Goal: Information Seeking & Learning: Learn about a topic

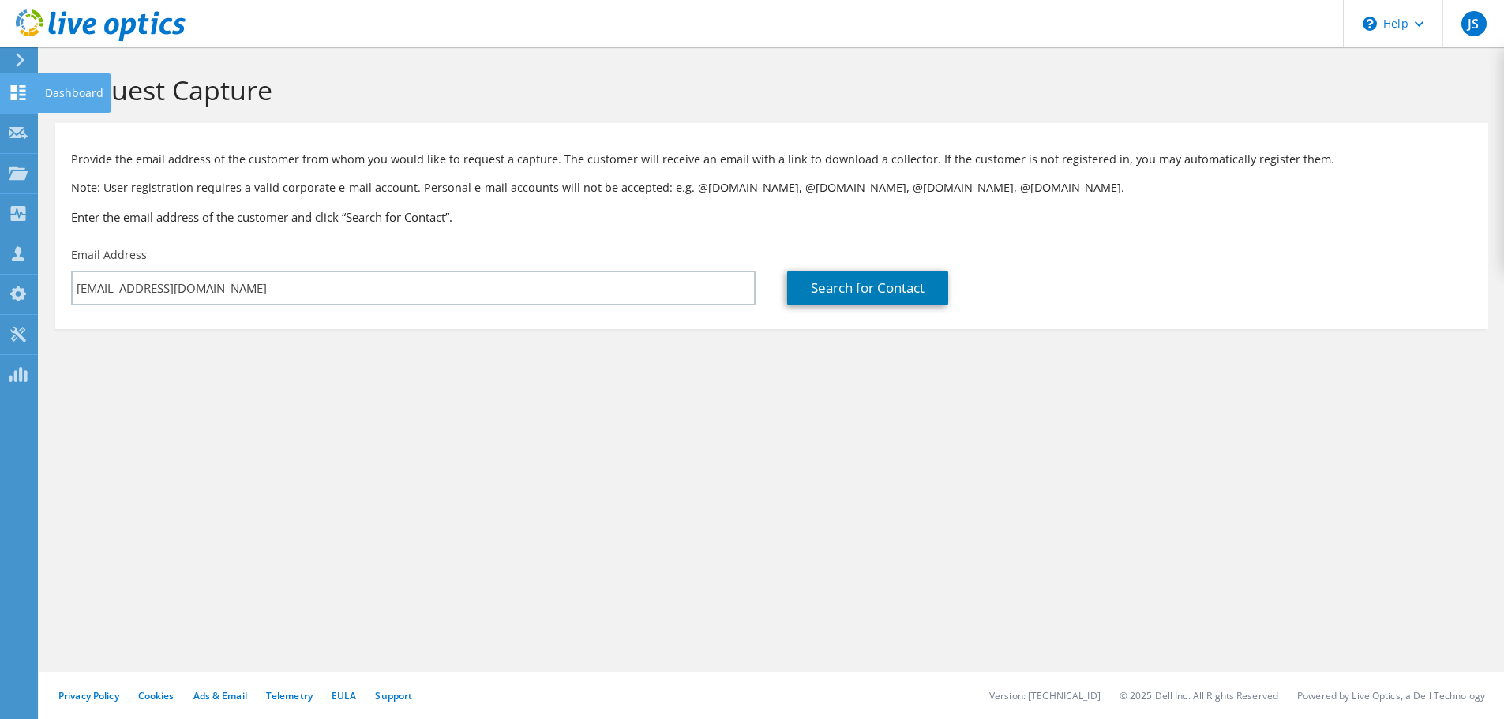
click at [18, 91] on icon at bounding box center [18, 92] width 19 height 15
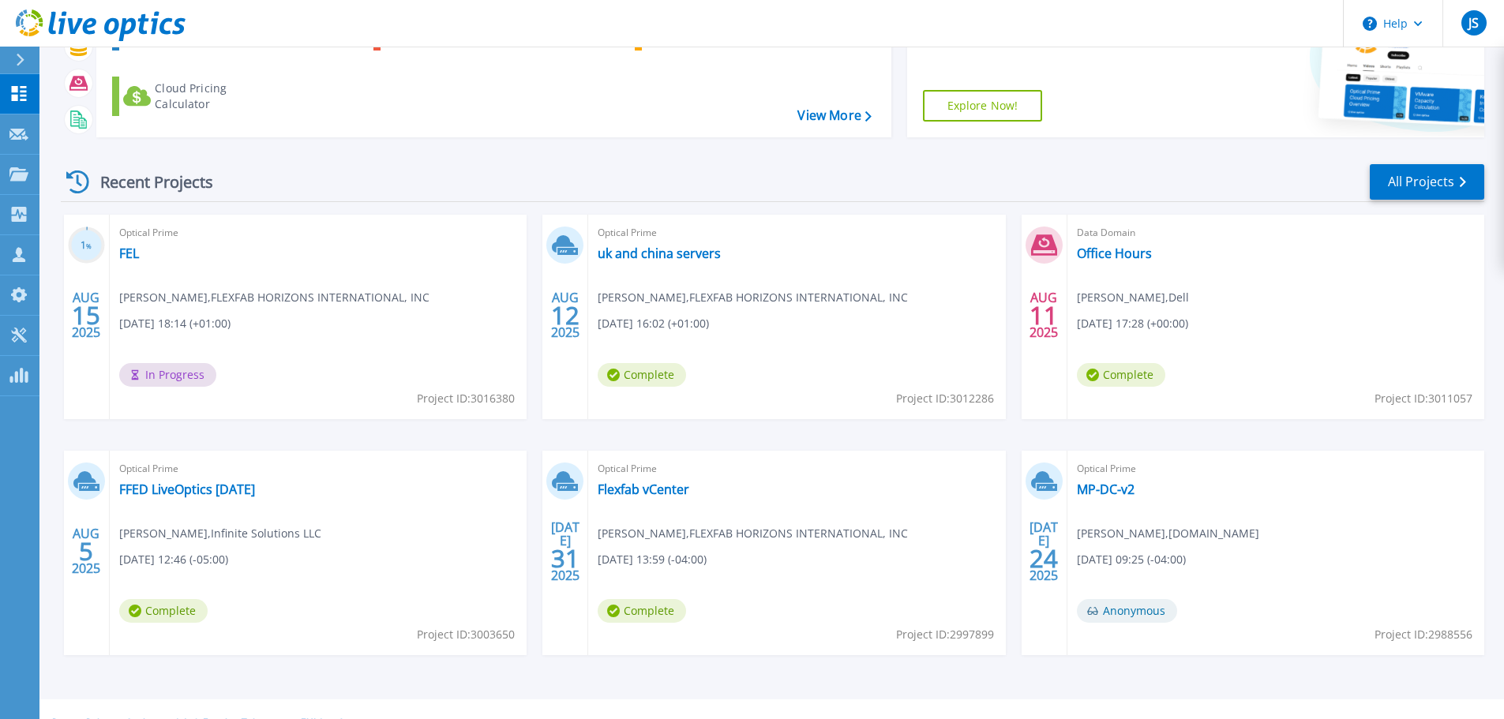
scroll to position [156, 0]
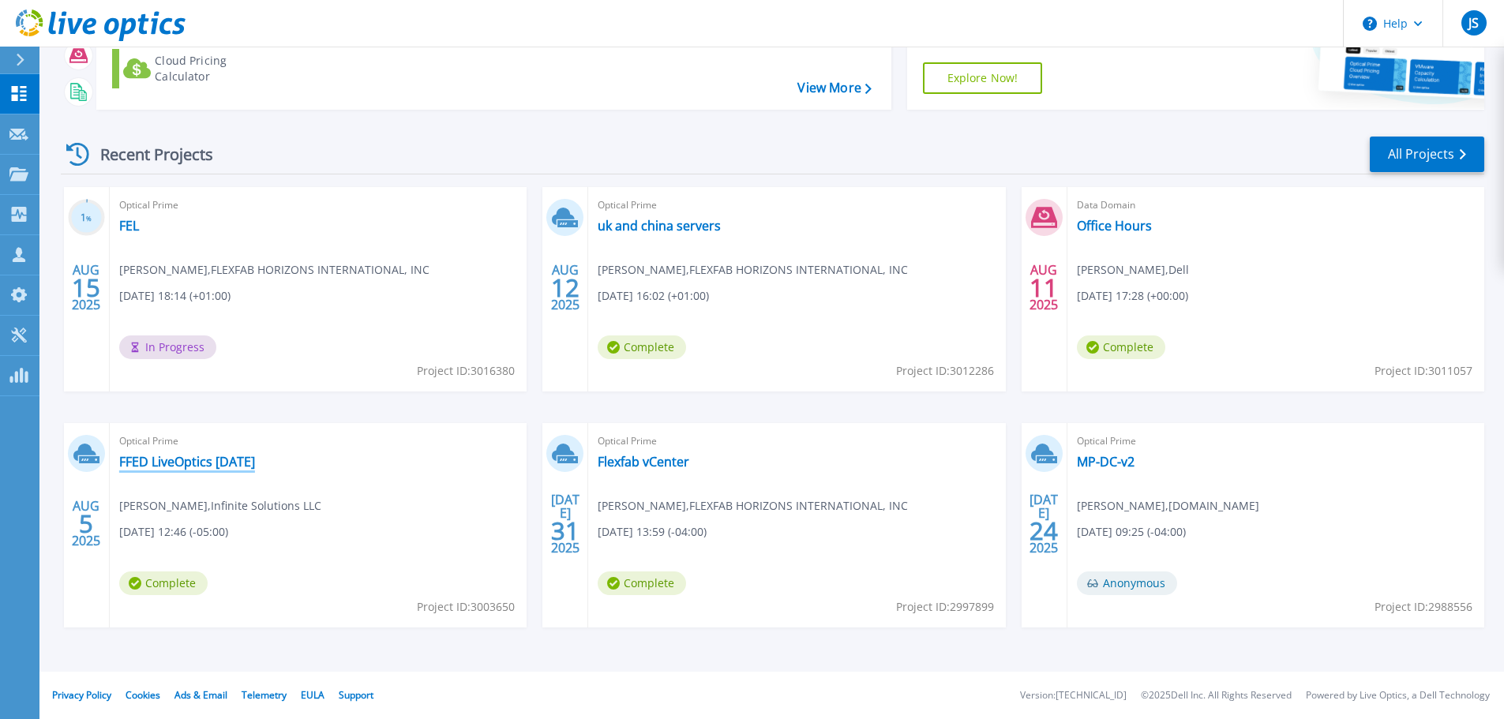
click at [171, 459] on link "FFED LiveOptics [DATE]" at bounding box center [187, 462] width 136 height 16
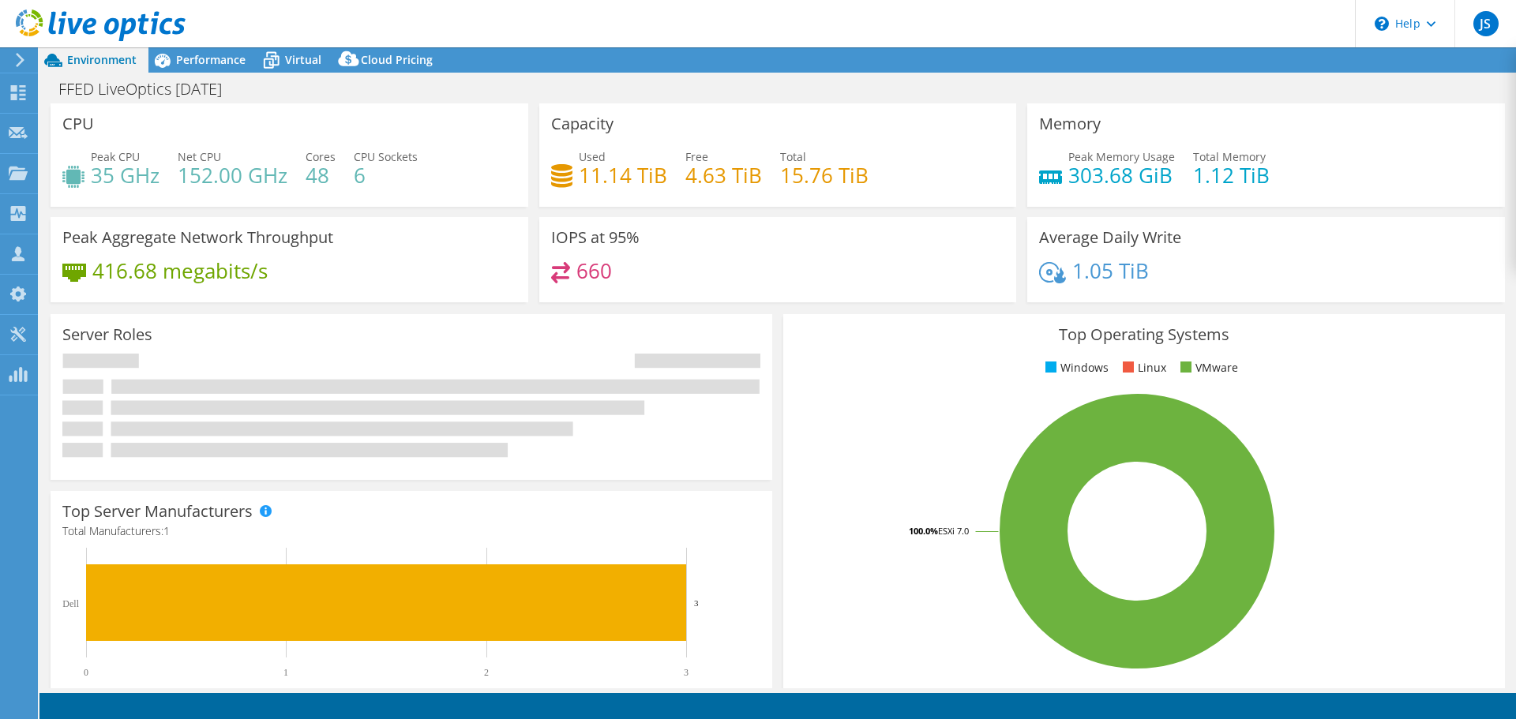
select select "USD"
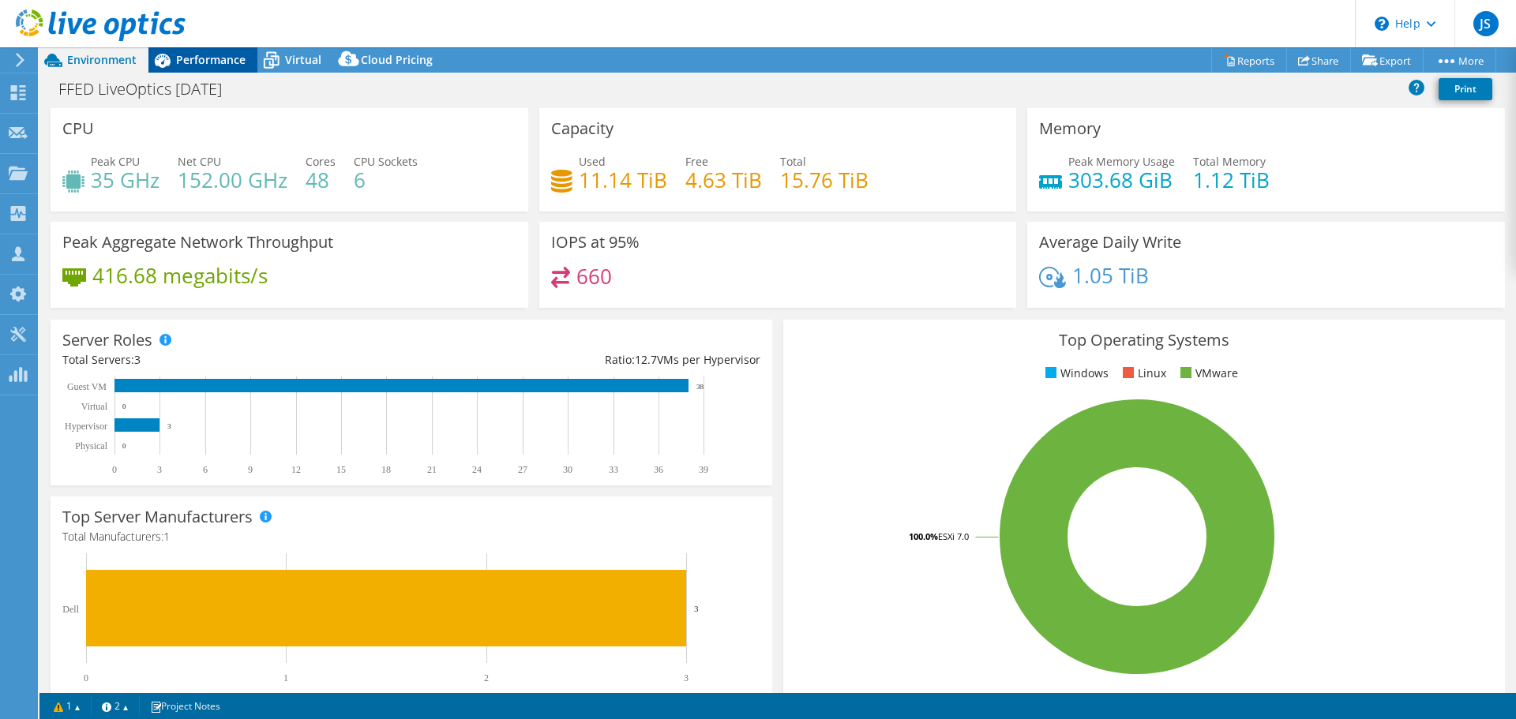
click at [196, 58] on span "Performance" at bounding box center [210, 59] width 69 height 15
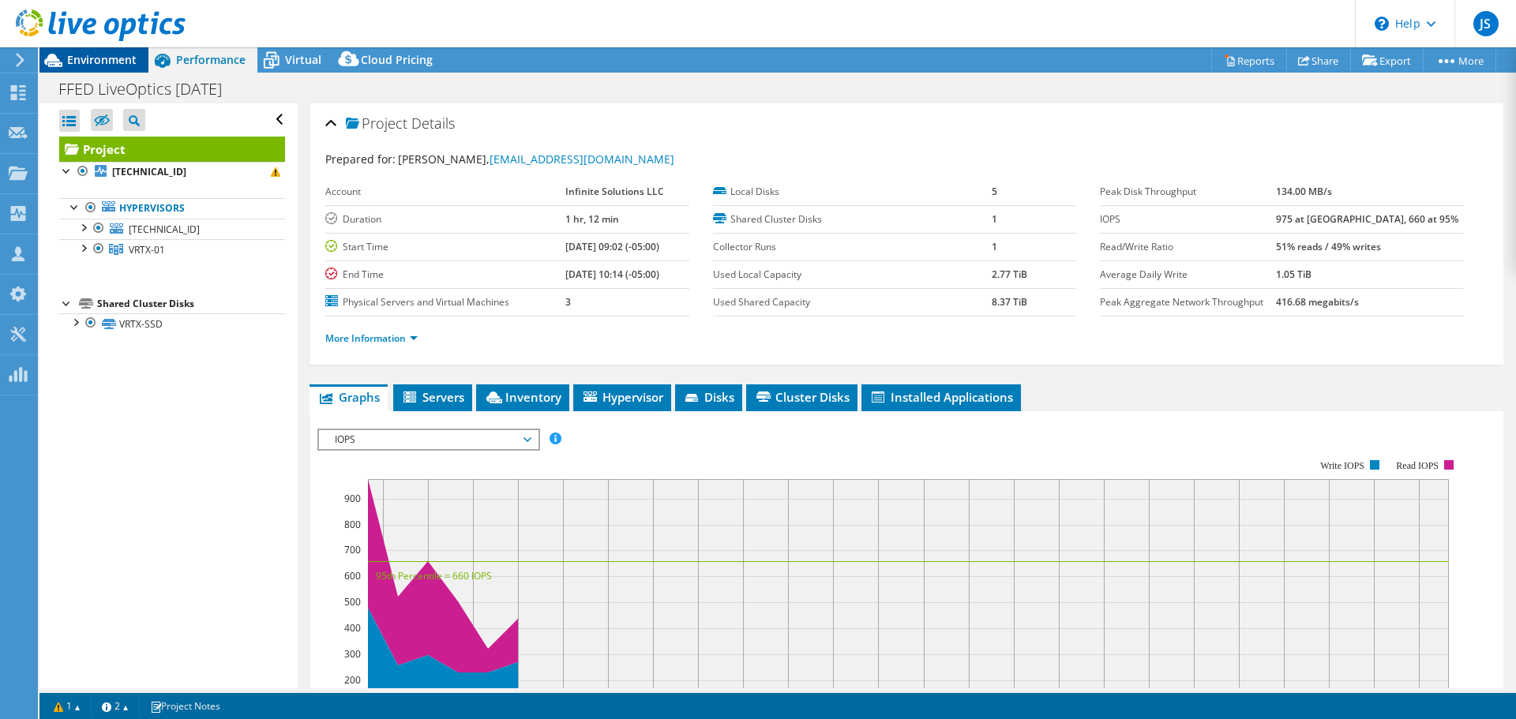
click at [115, 56] on span "Environment" at bounding box center [101, 59] width 69 height 15
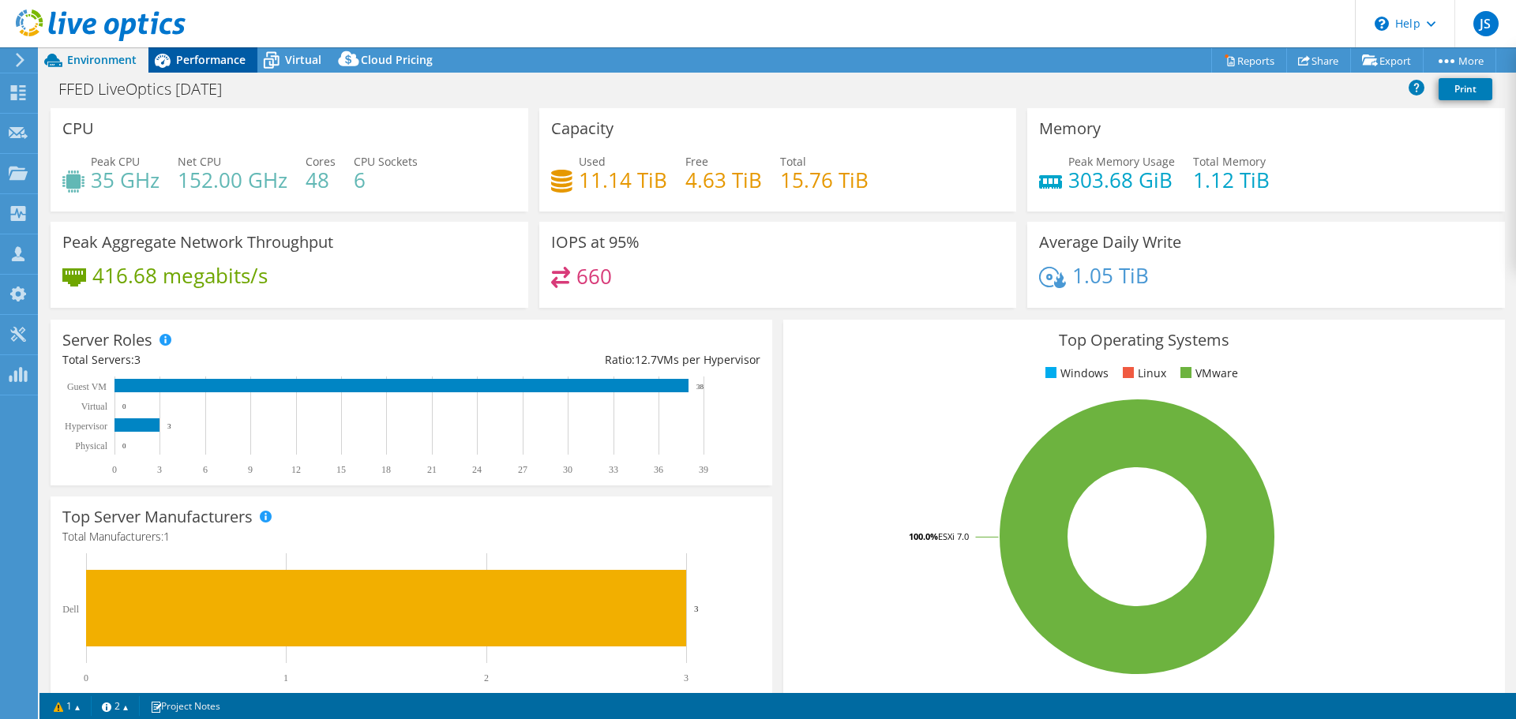
click at [202, 51] on div "Performance" at bounding box center [202, 59] width 109 height 25
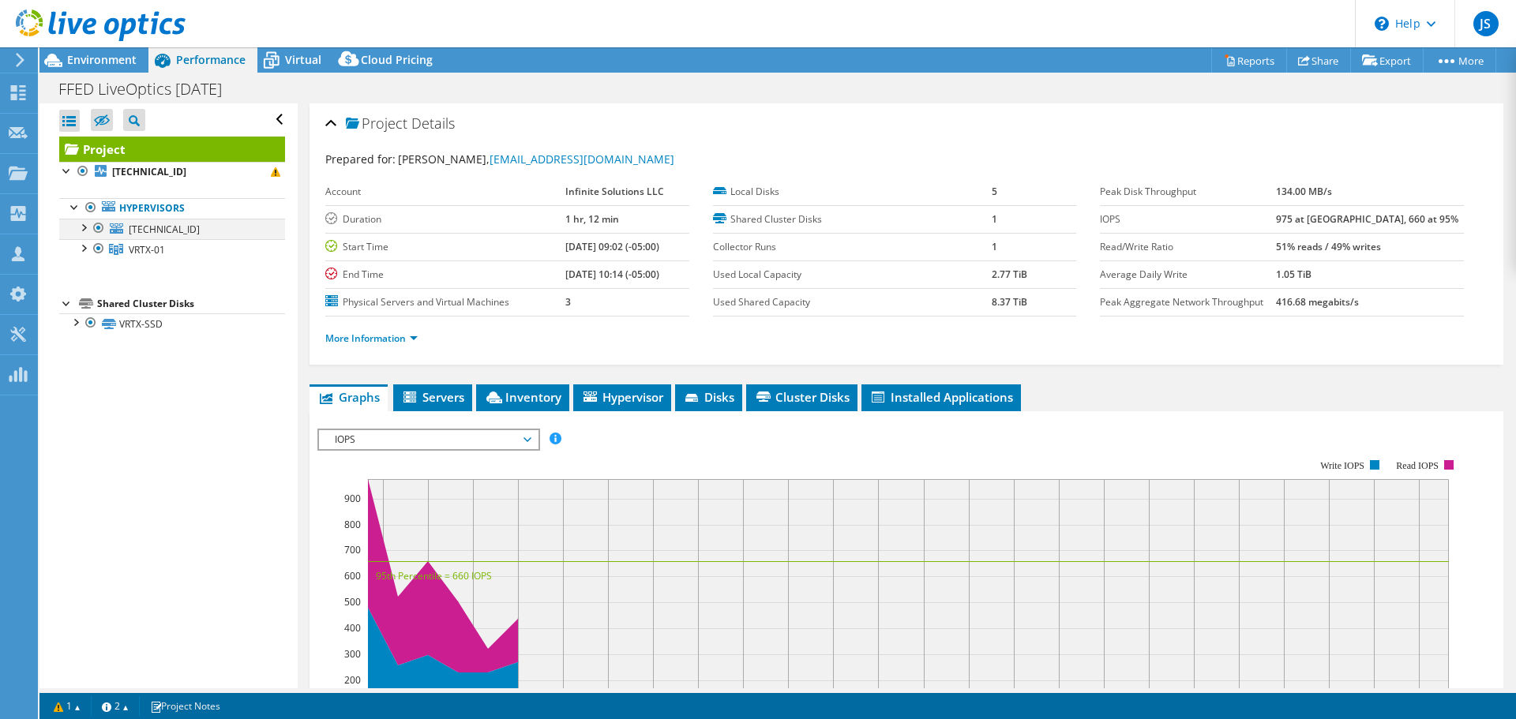
click at [85, 227] on div at bounding box center [83, 227] width 16 height 16
click at [122, 56] on span "Environment" at bounding box center [101, 59] width 69 height 15
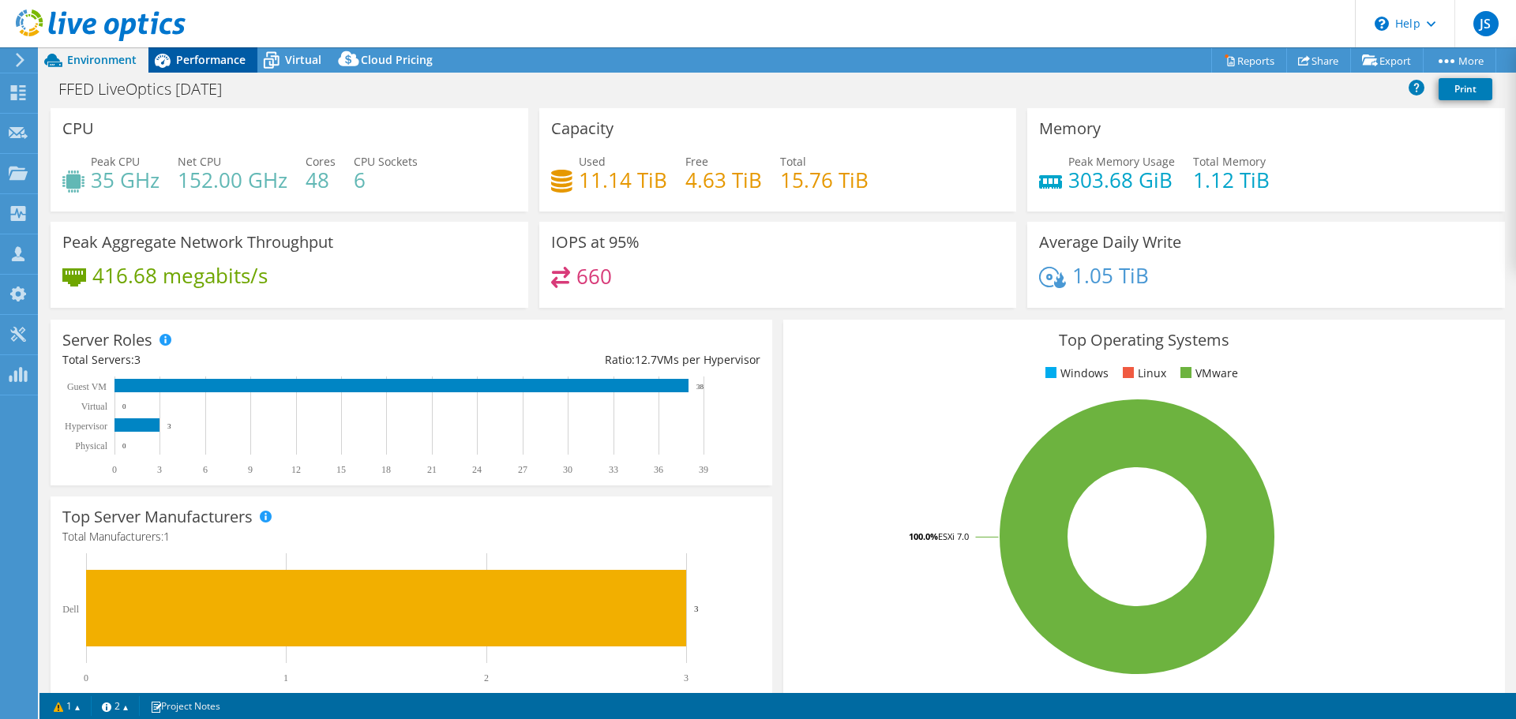
click at [200, 59] on span "Performance" at bounding box center [210, 59] width 69 height 15
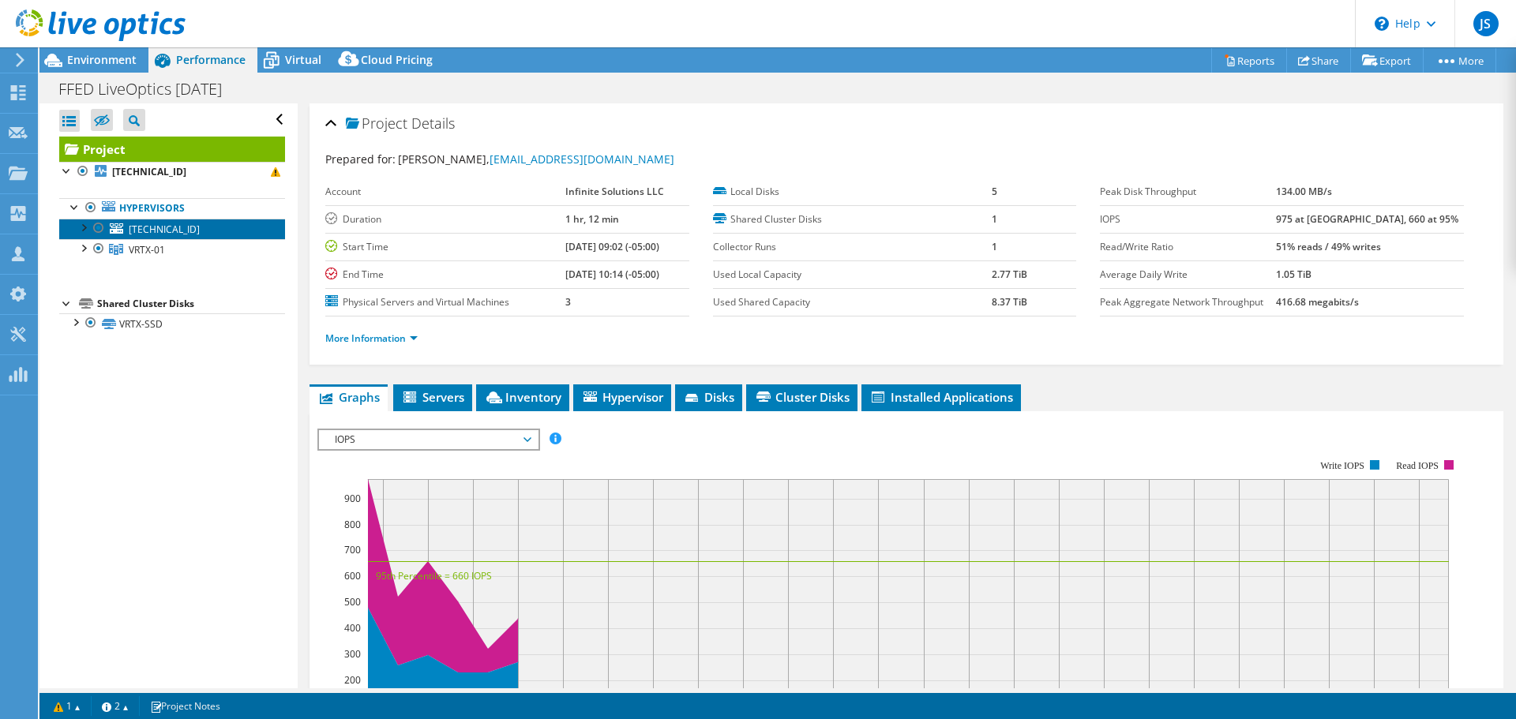
click at [159, 230] on span "10.61.124.95" at bounding box center [164, 229] width 71 height 13
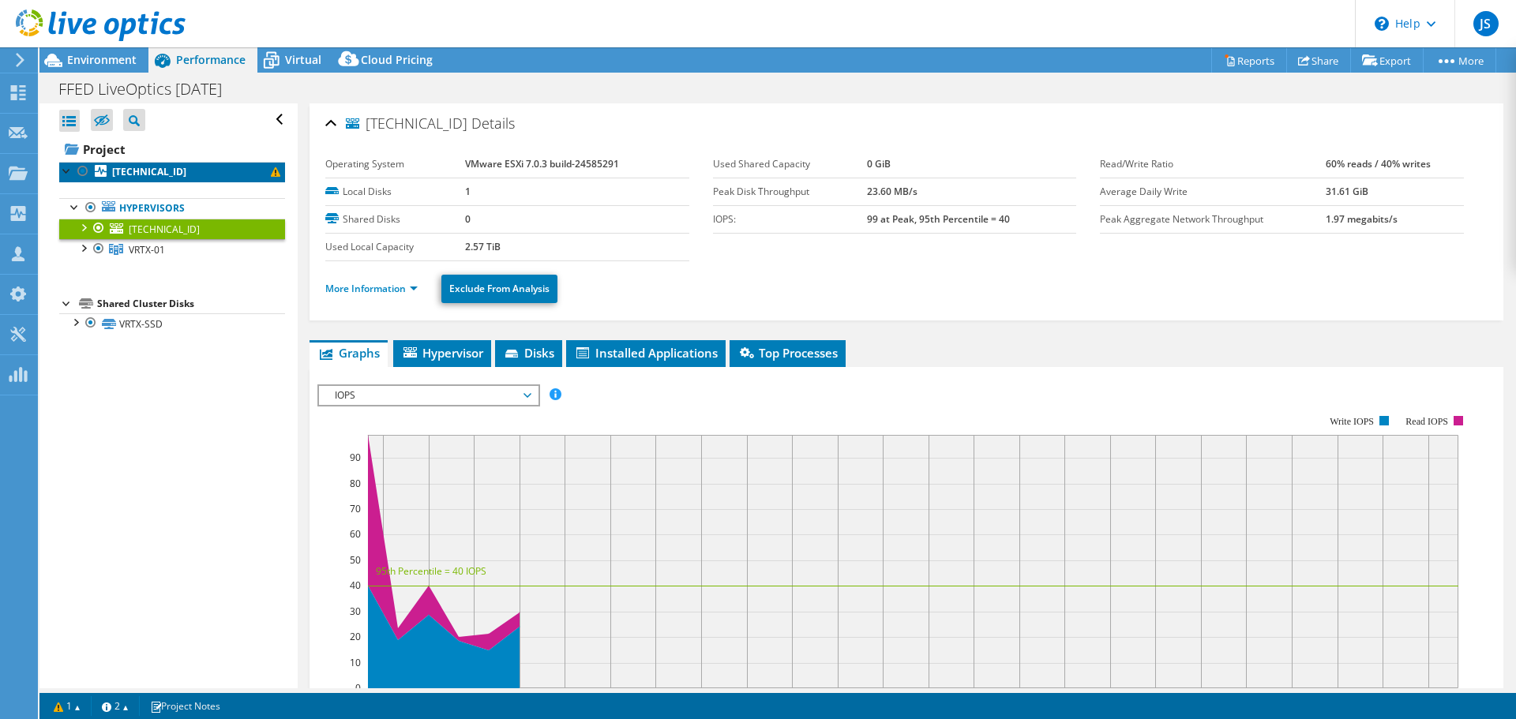
click at [146, 171] on b "10.61.124.95" at bounding box center [149, 171] width 74 height 13
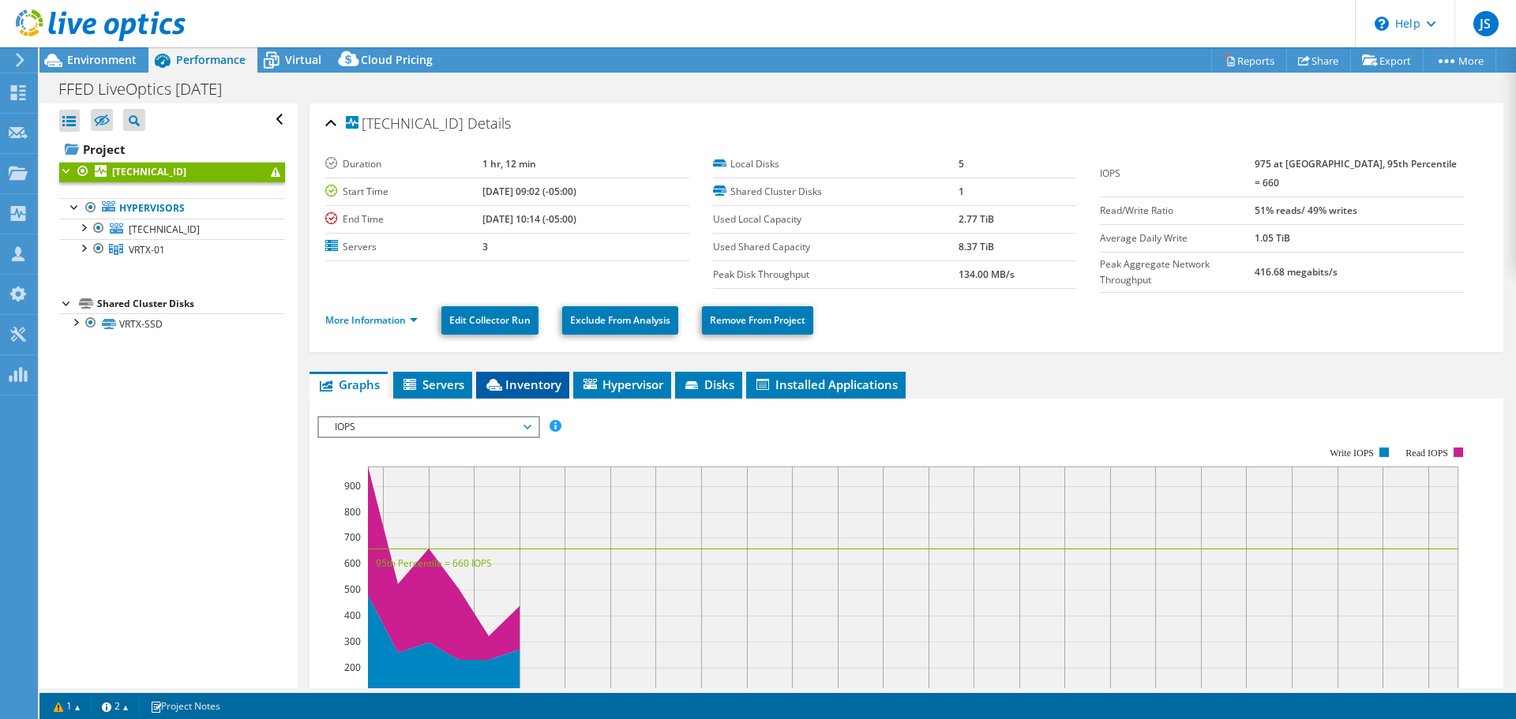
click at [513, 381] on span "Inventory" at bounding box center [522, 385] width 77 height 16
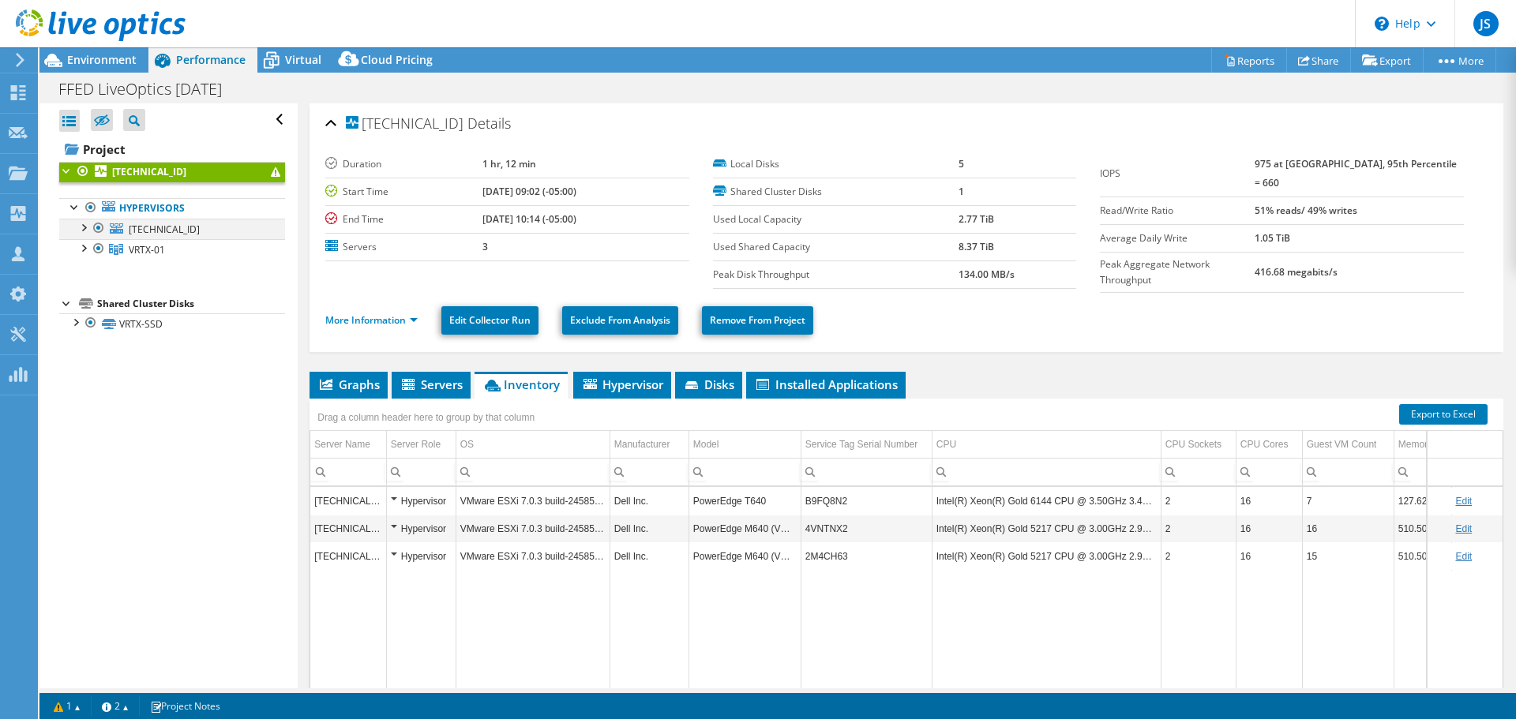
click at [99, 231] on div at bounding box center [99, 228] width 16 height 19
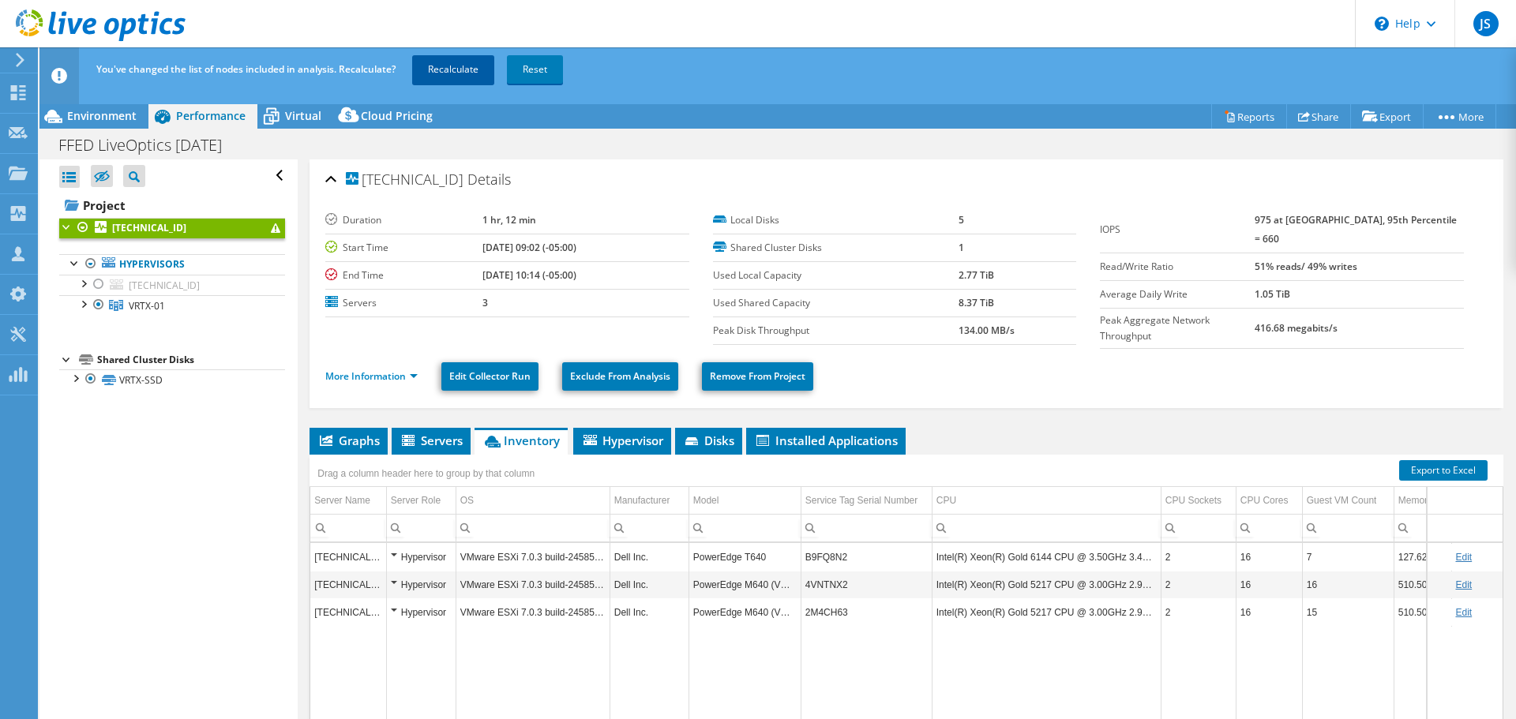
click at [456, 64] on link "Recalculate" at bounding box center [453, 69] width 82 height 28
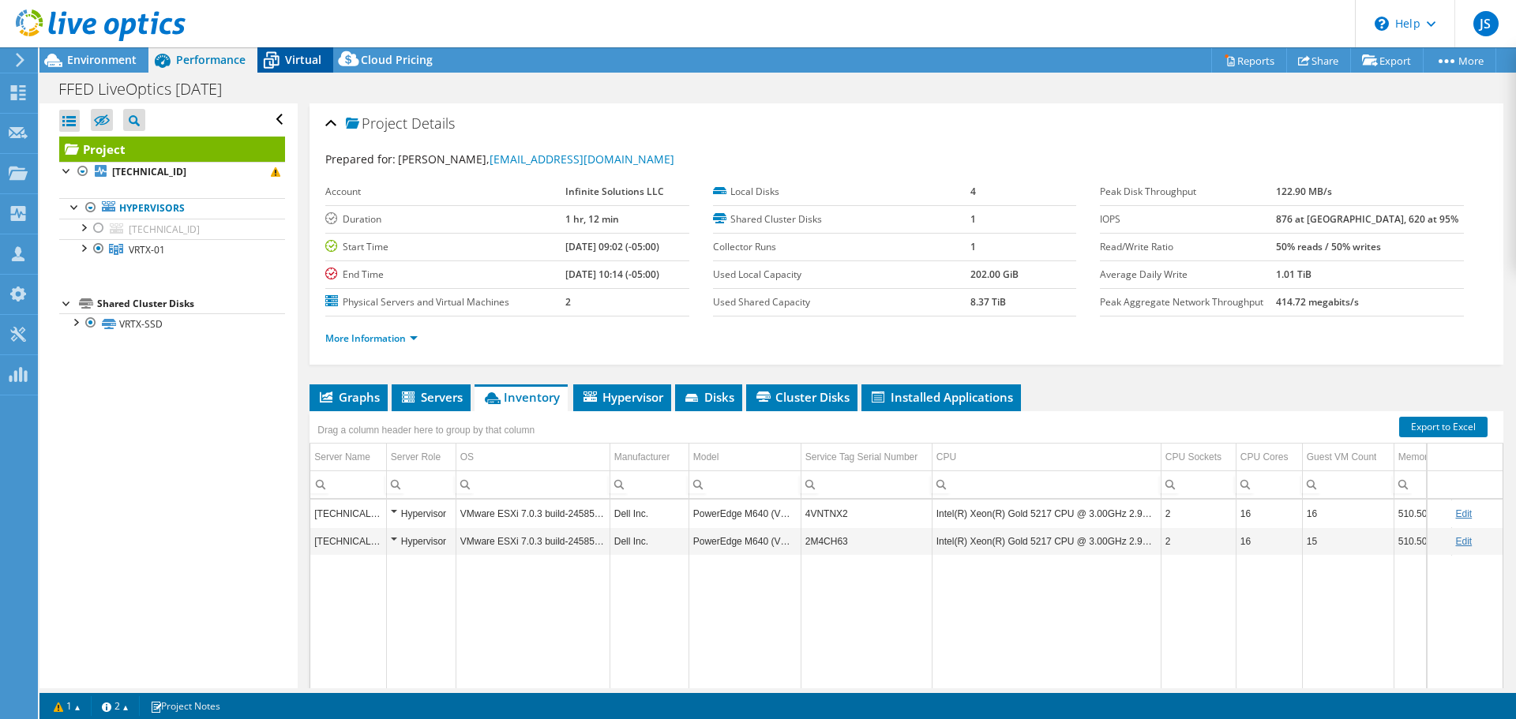
click at [293, 53] on span "Virtual" at bounding box center [303, 59] width 36 height 15
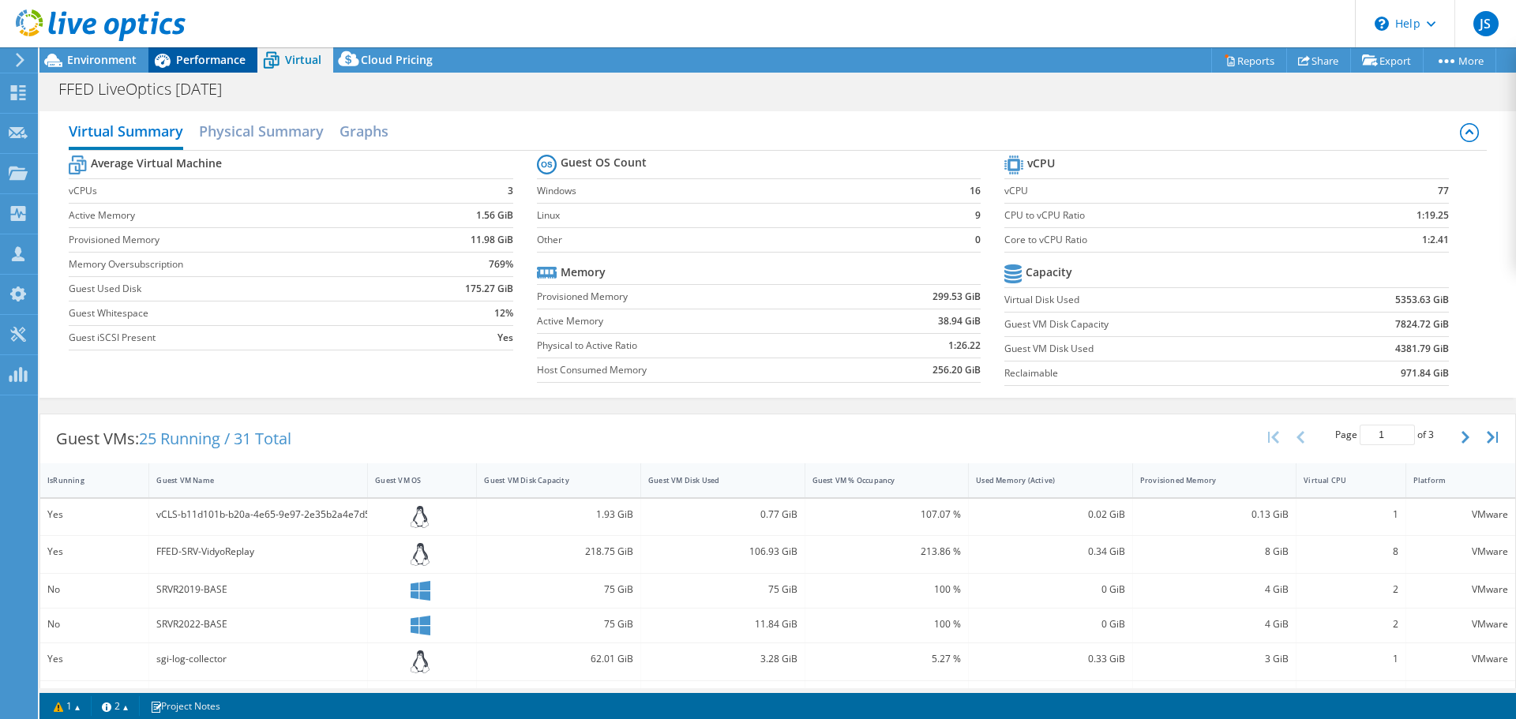
click at [189, 61] on span "Performance" at bounding box center [210, 59] width 69 height 15
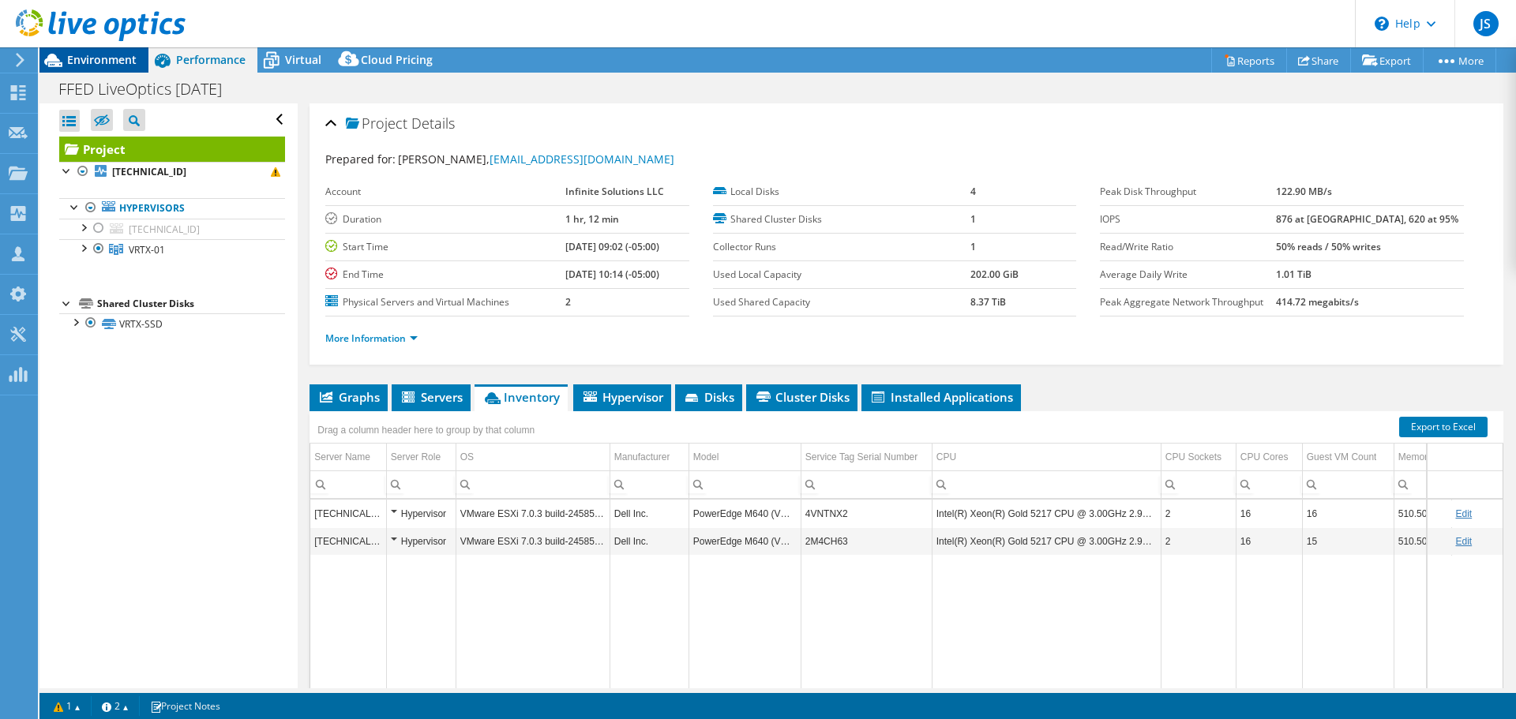
click at [133, 59] on span "Environment" at bounding box center [101, 59] width 69 height 15
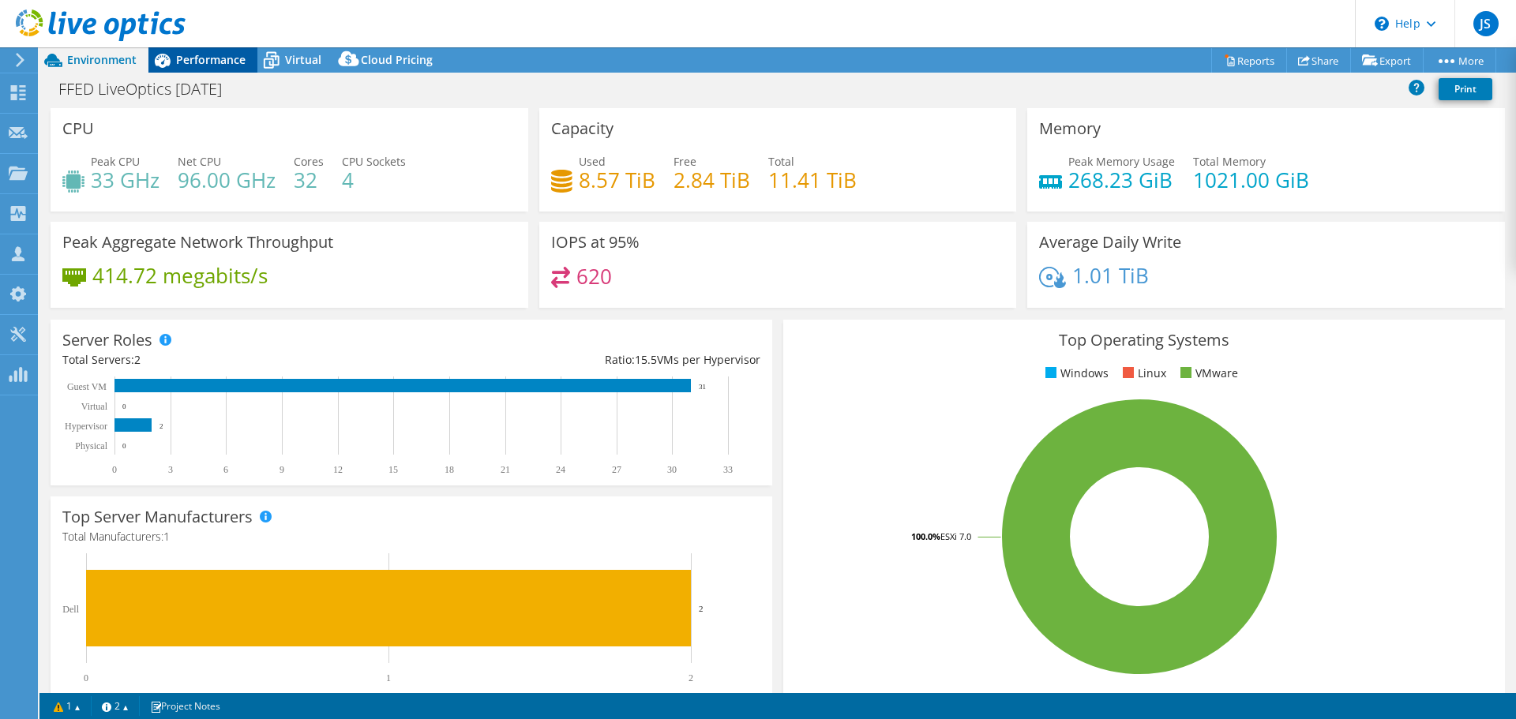
click at [171, 58] on icon at bounding box center [162, 61] width 28 height 28
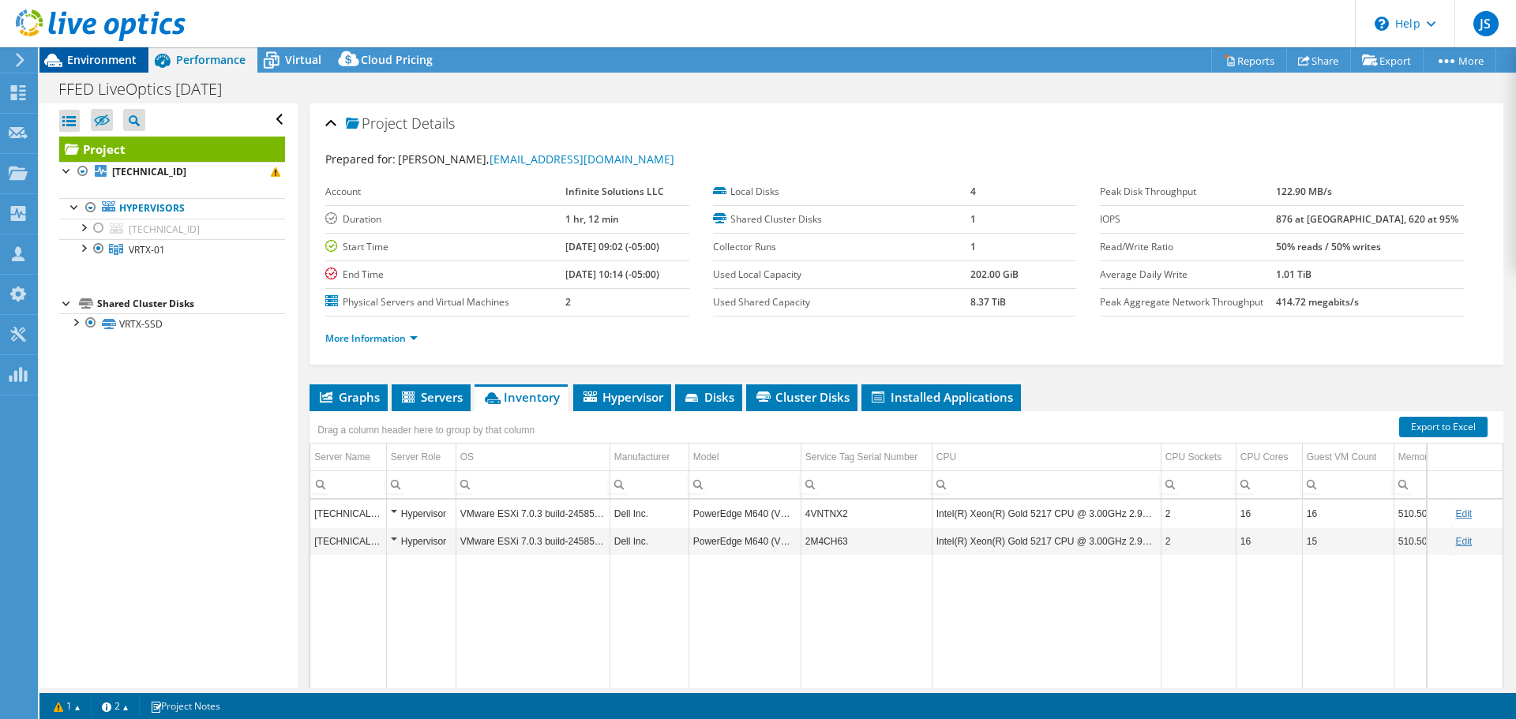
click at [116, 54] on span "Environment" at bounding box center [101, 59] width 69 height 15
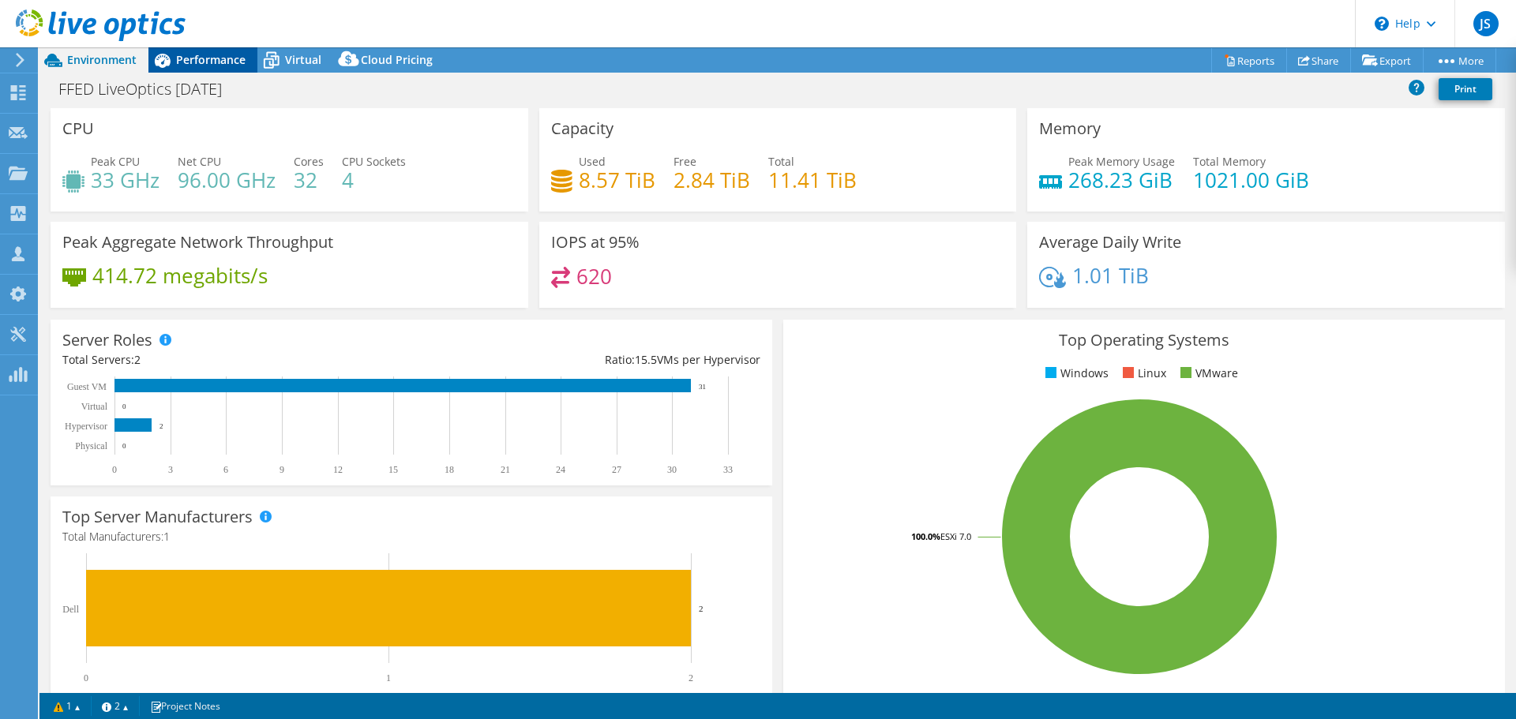
click at [187, 53] on span "Performance" at bounding box center [210, 59] width 69 height 15
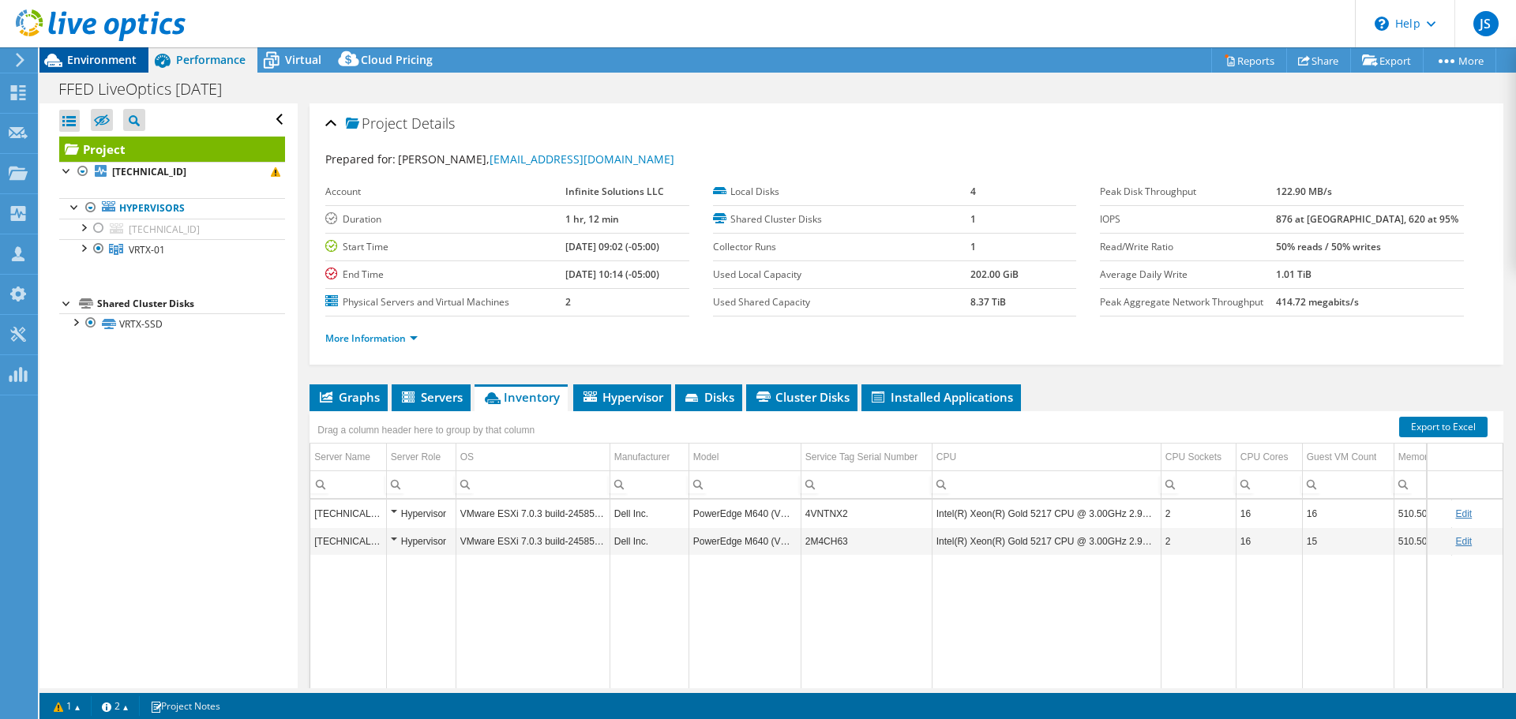
click at [92, 55] on span "Environment" at bounding box center [101, 59] width 69 height 15
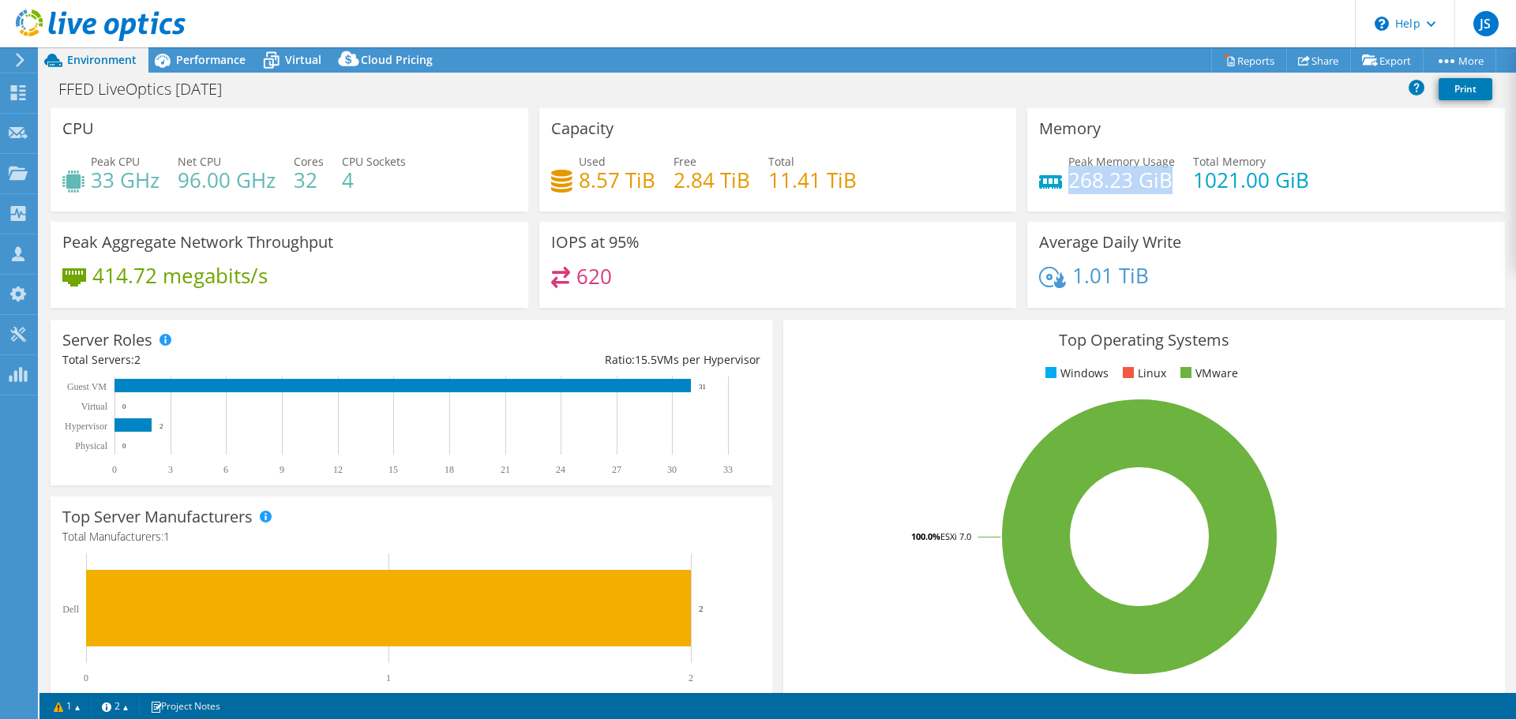
drag, startPoint x: 1160, startPoint y: 179, endPoint x: 1066, endPoint y: 177, distance: 94.8
click at [1068, 177] on h4 "268.23 GiB" at bounding box center [1121, 179] width 107 height 17
drag, startPoint x: 618, startPoint y: 179, endPoint x: 570, endPoint y: 177, distance: 48.2
click at [570, 177] on div "Used 8.57 TiB" at bounding box center [603, 171] width 104 height 36
click at [632, 177] on h4 "8.57 TiB" at bounding box center [617, 179] width 77 height 17
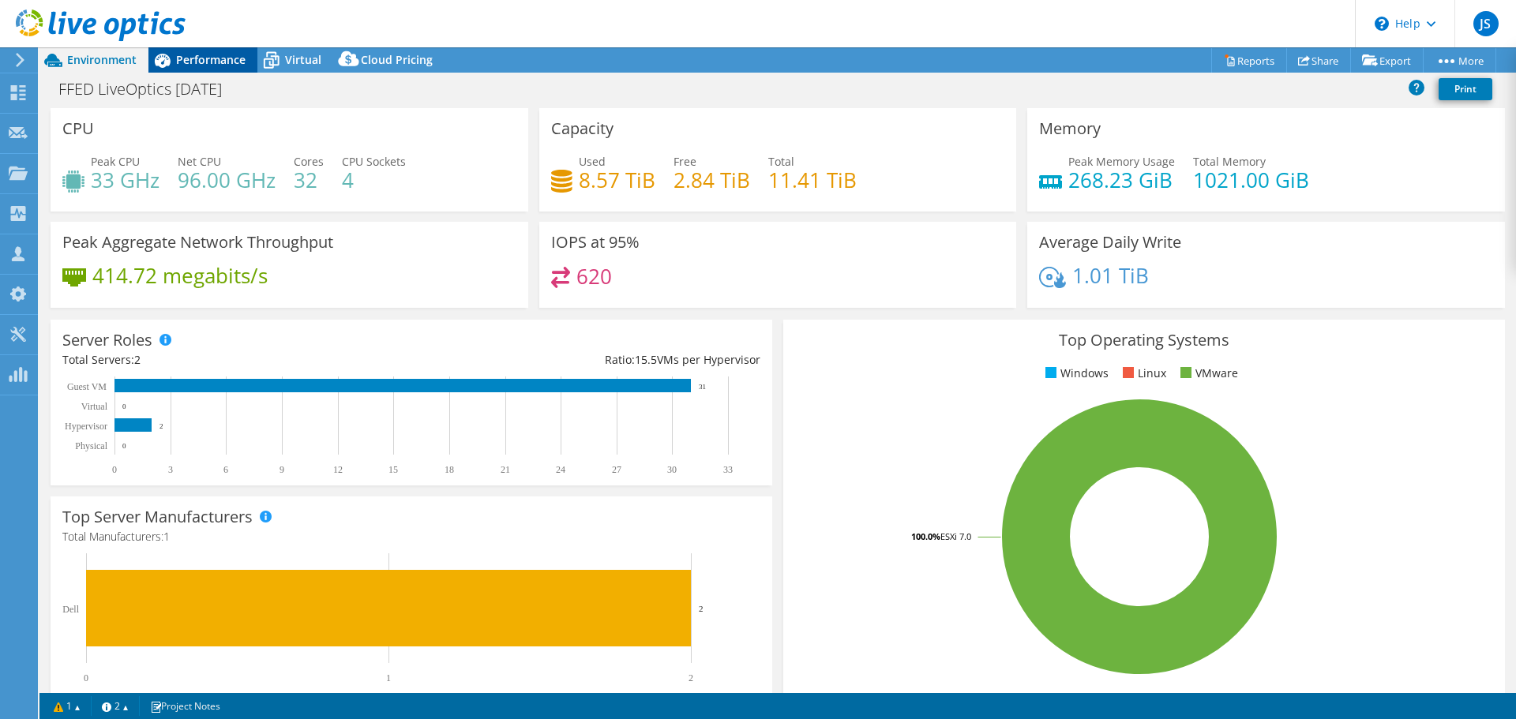
click at [183, 60] on span "Performance" at bounding box center [210, 59] width 69 height 15
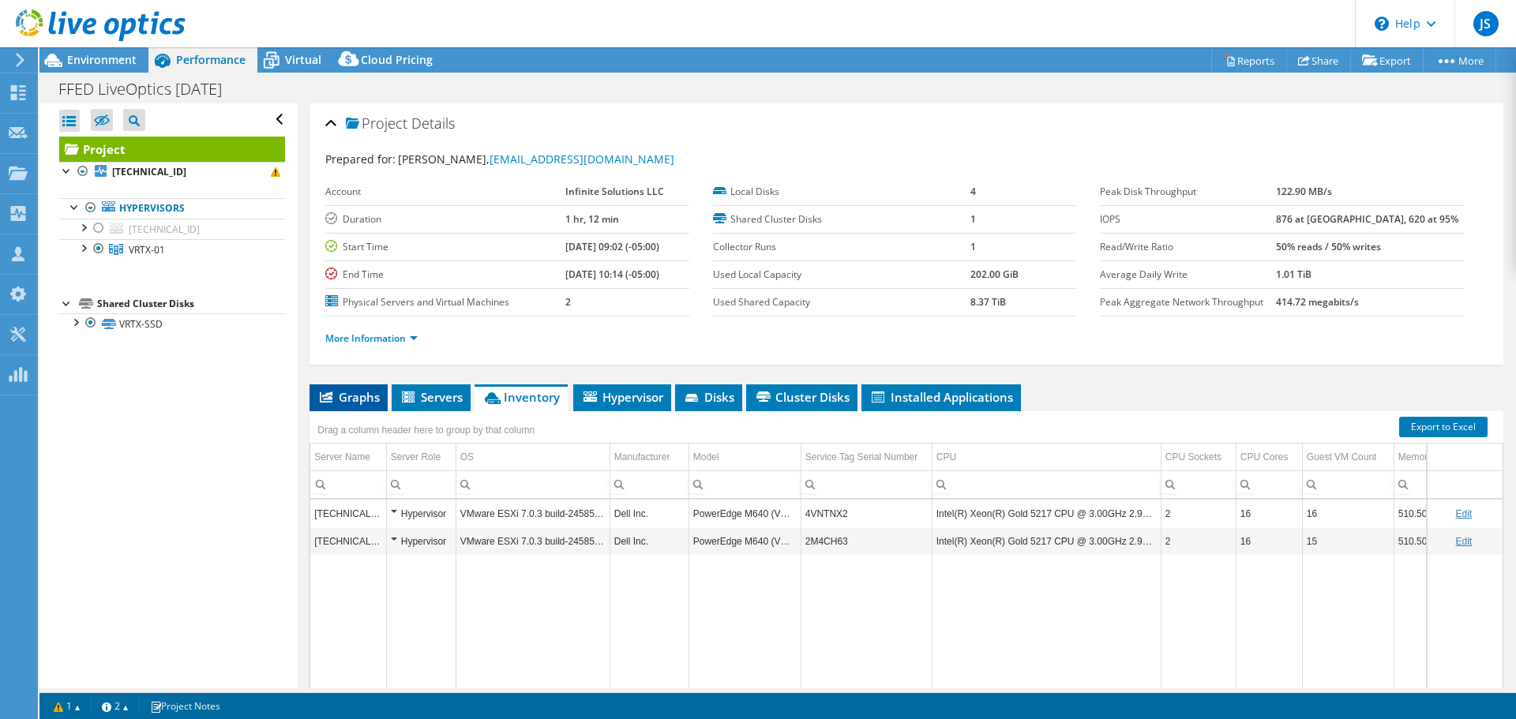
click at [344, 390] on span "Graphs" at bounding box center [348, 397] width 62 height 16
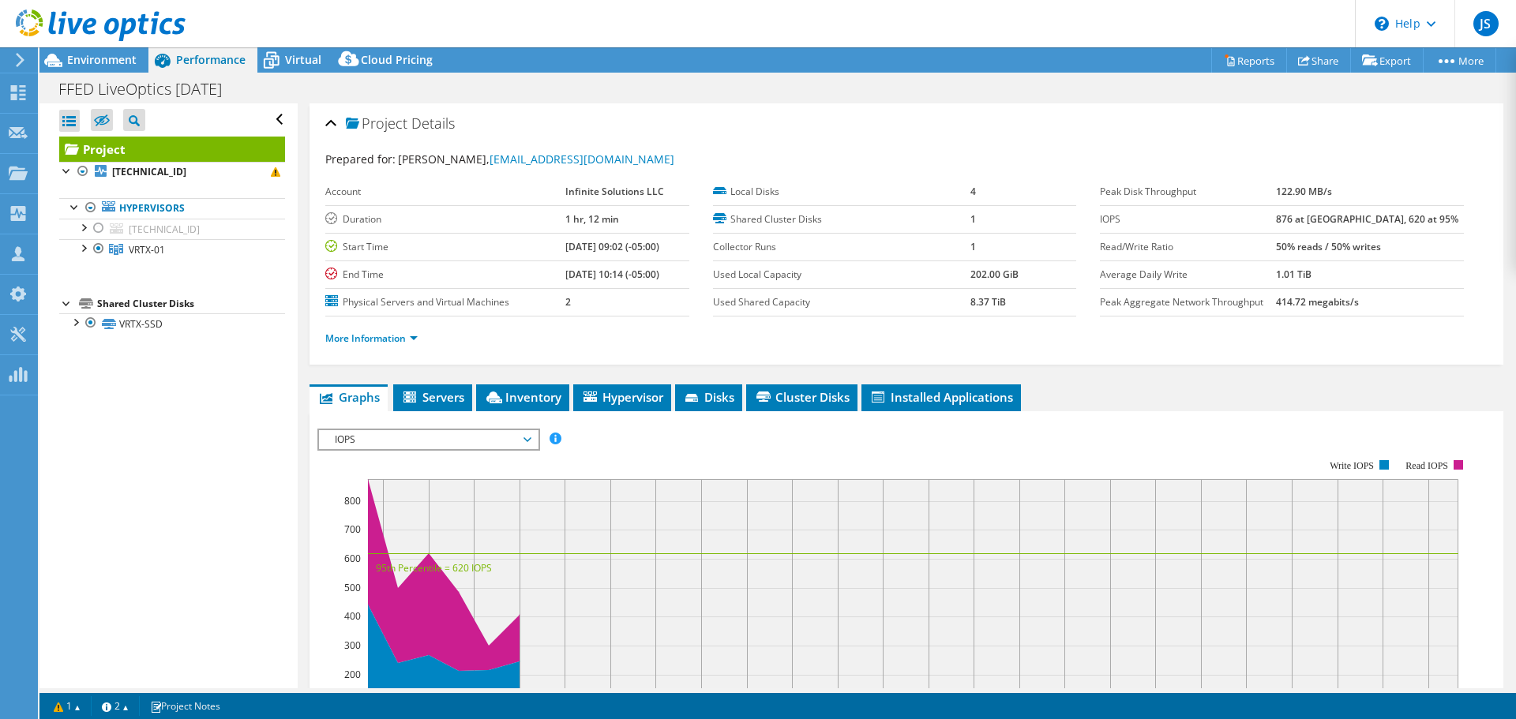
click at [424, 438] on span "IOPS" at bounding box center [428, 439] width 203 height 19
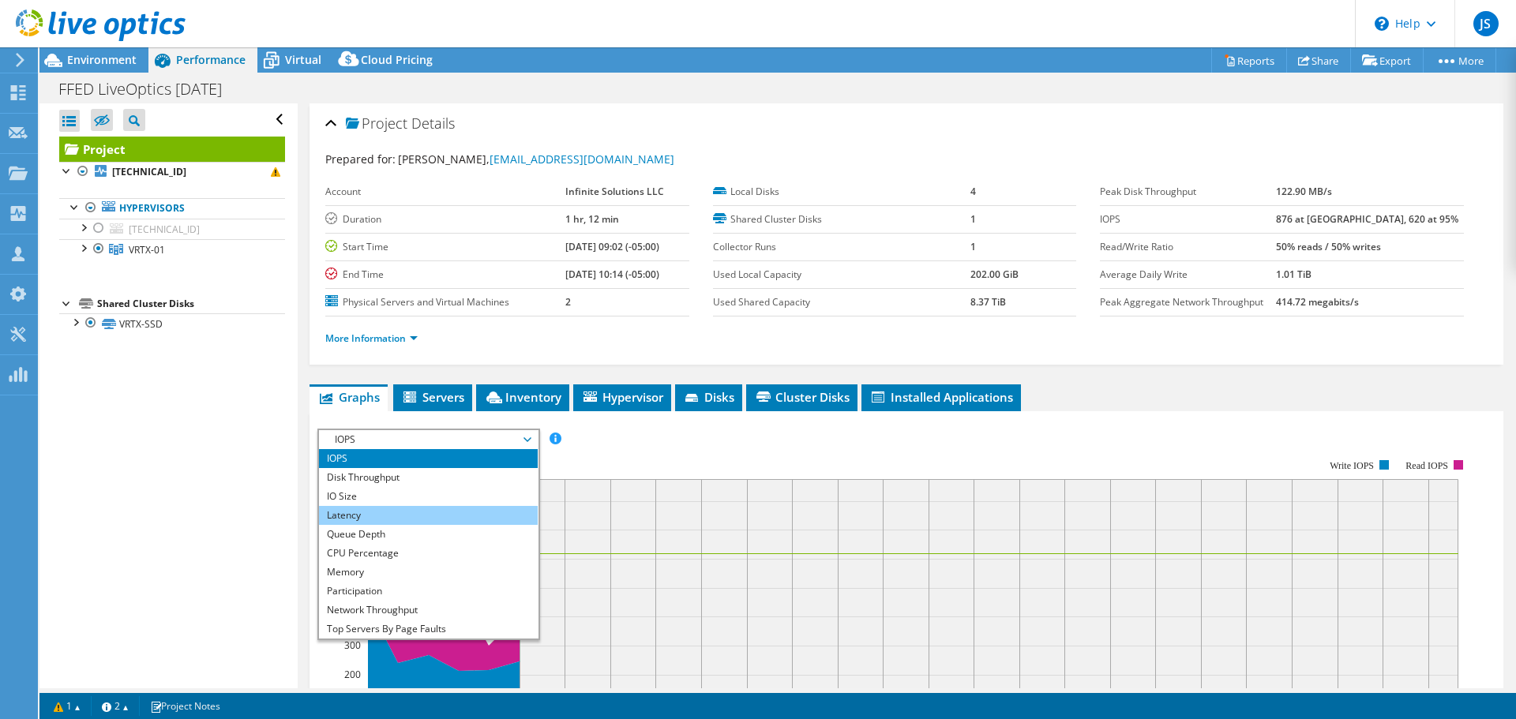
click at [399, 514] on li "Latency" at bounding box center [428, 515] width 219 height 19
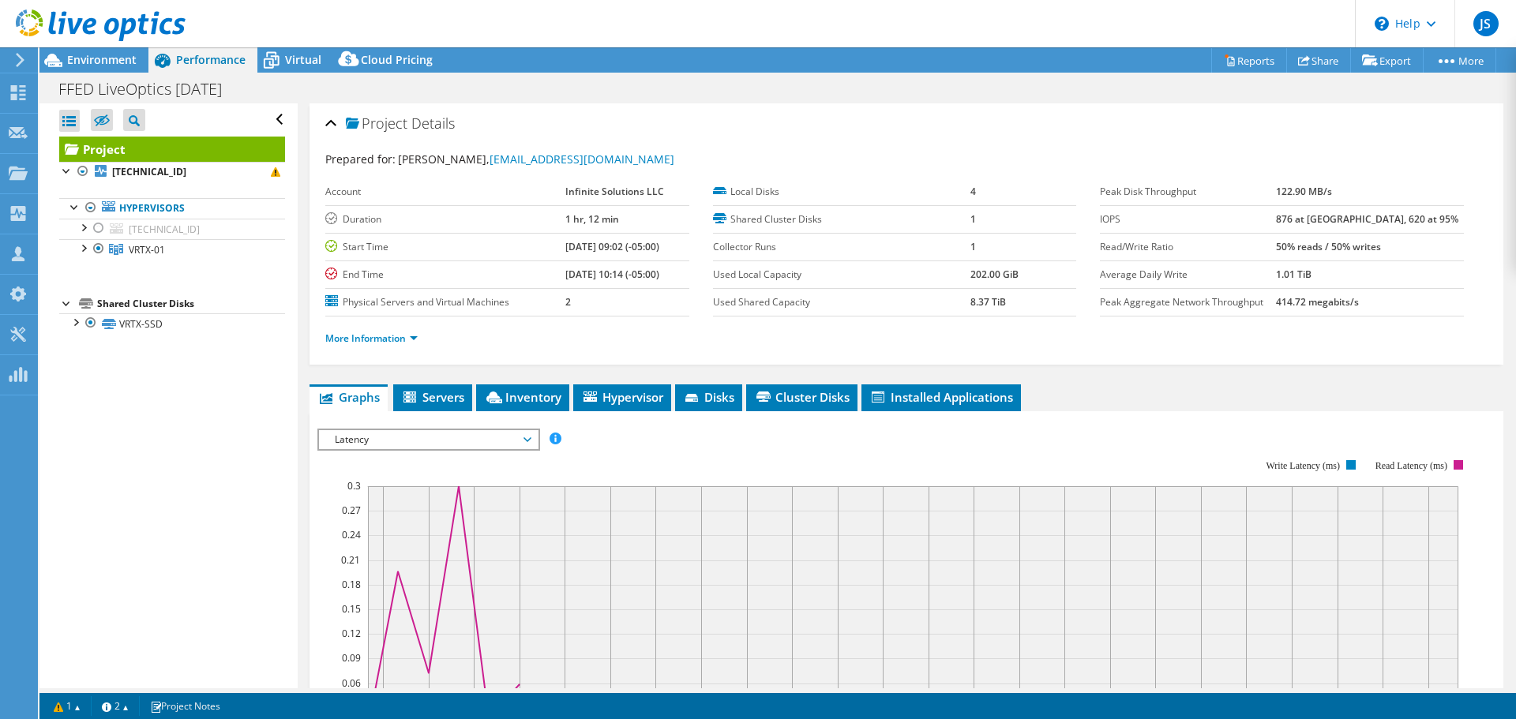
click at [527, 441] on span "Latency" at bounding box center [428, 439] width 203 height 19
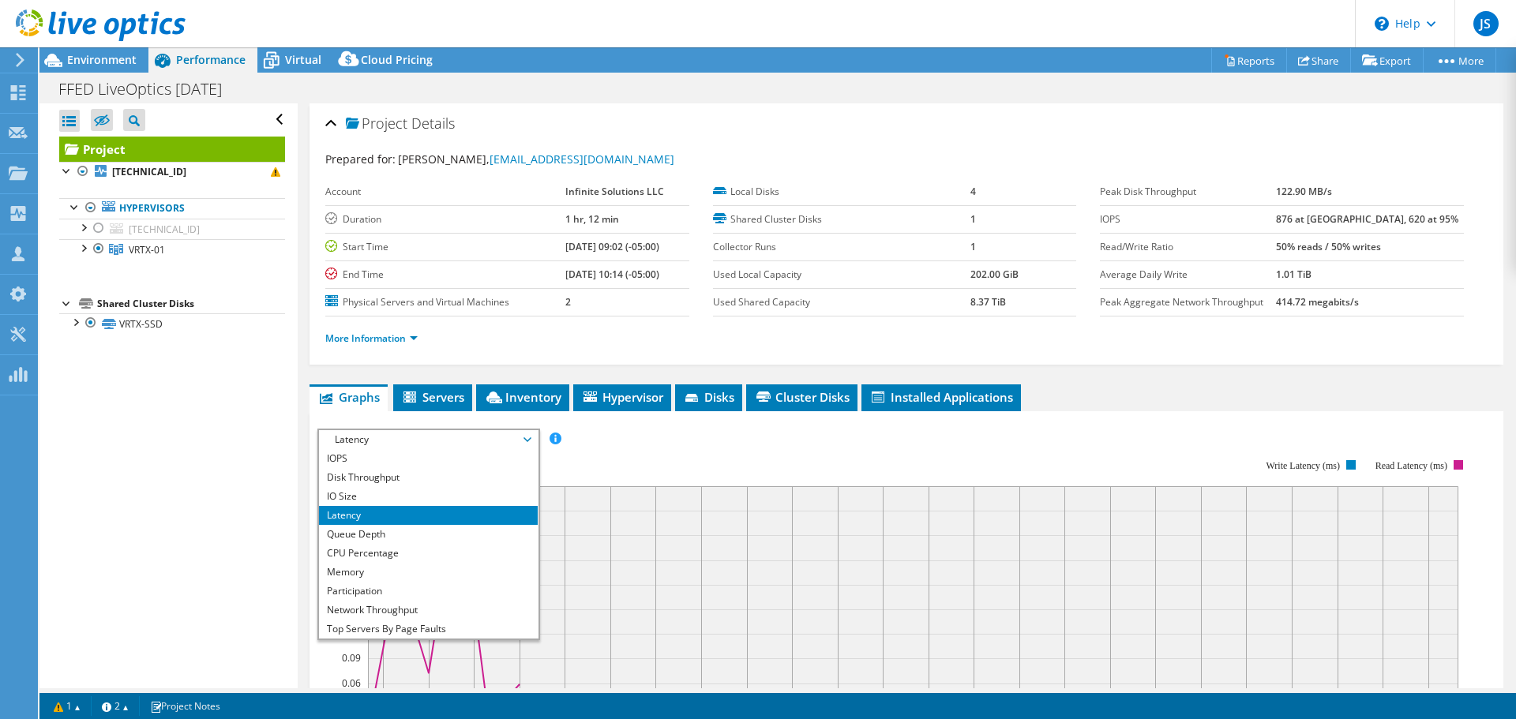
click at [661, 457] on rect at bounding box center [893, 596] width 1153 height 316
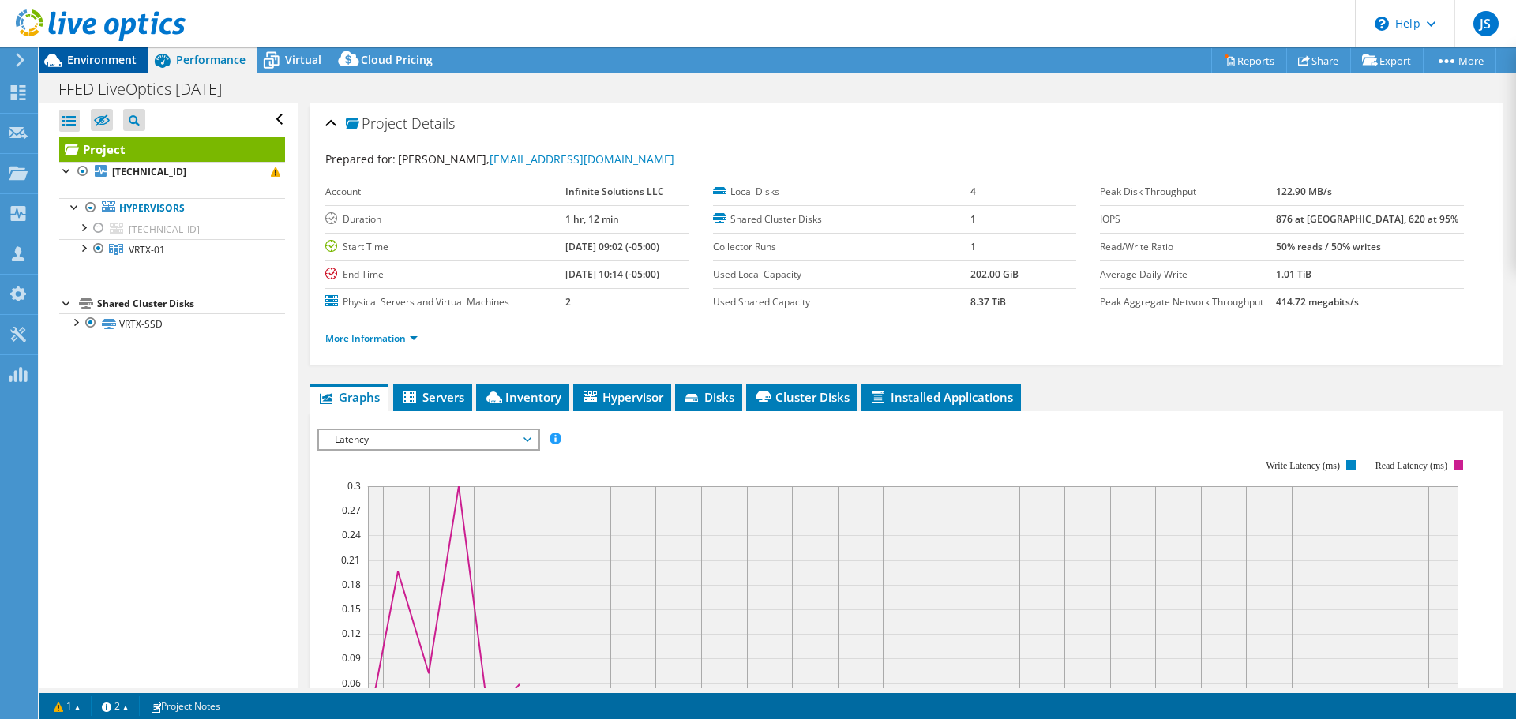
click at [98, 53] on span "Environment" at bounding box center [101, 59] width 69 height 15
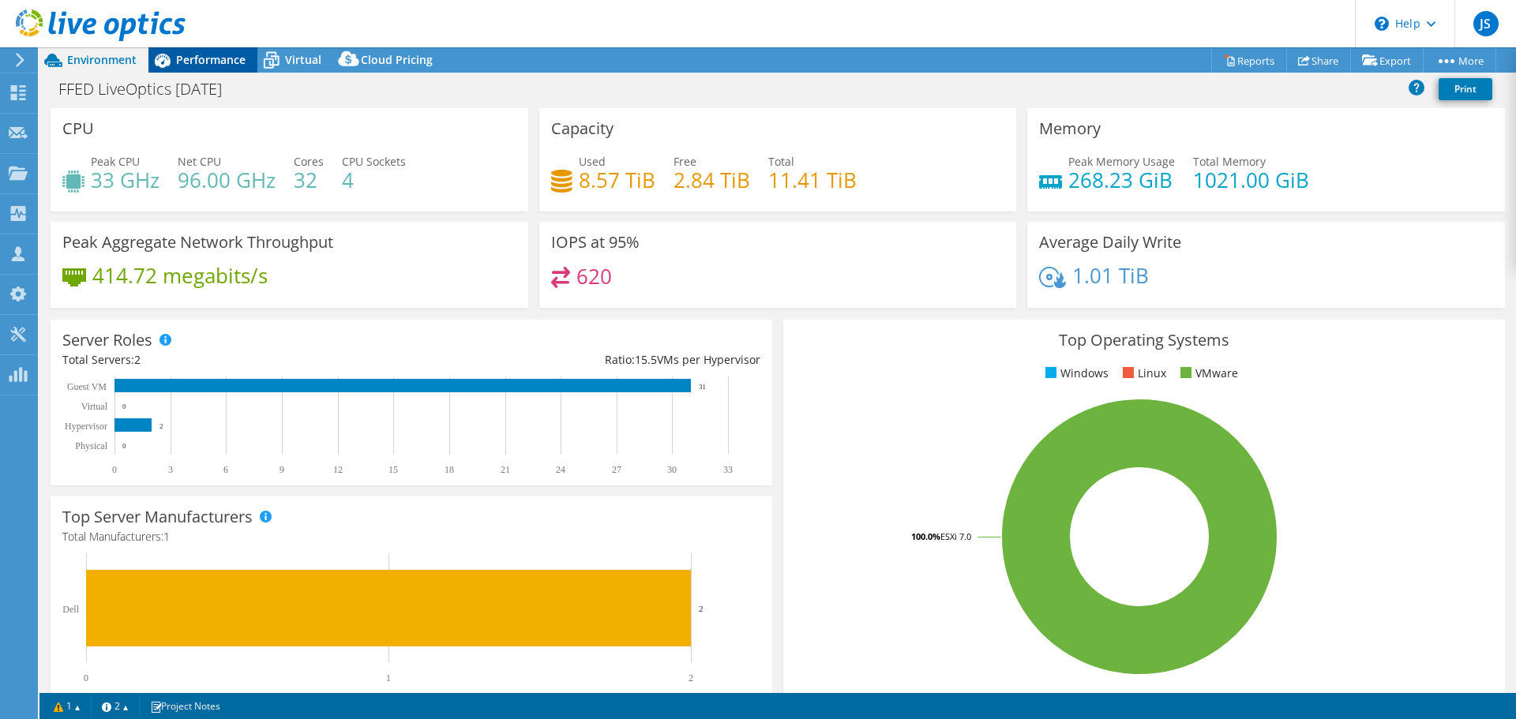
click at [220, 61] on span "Performance" at bounding box center [210, 59] width 69 height 15
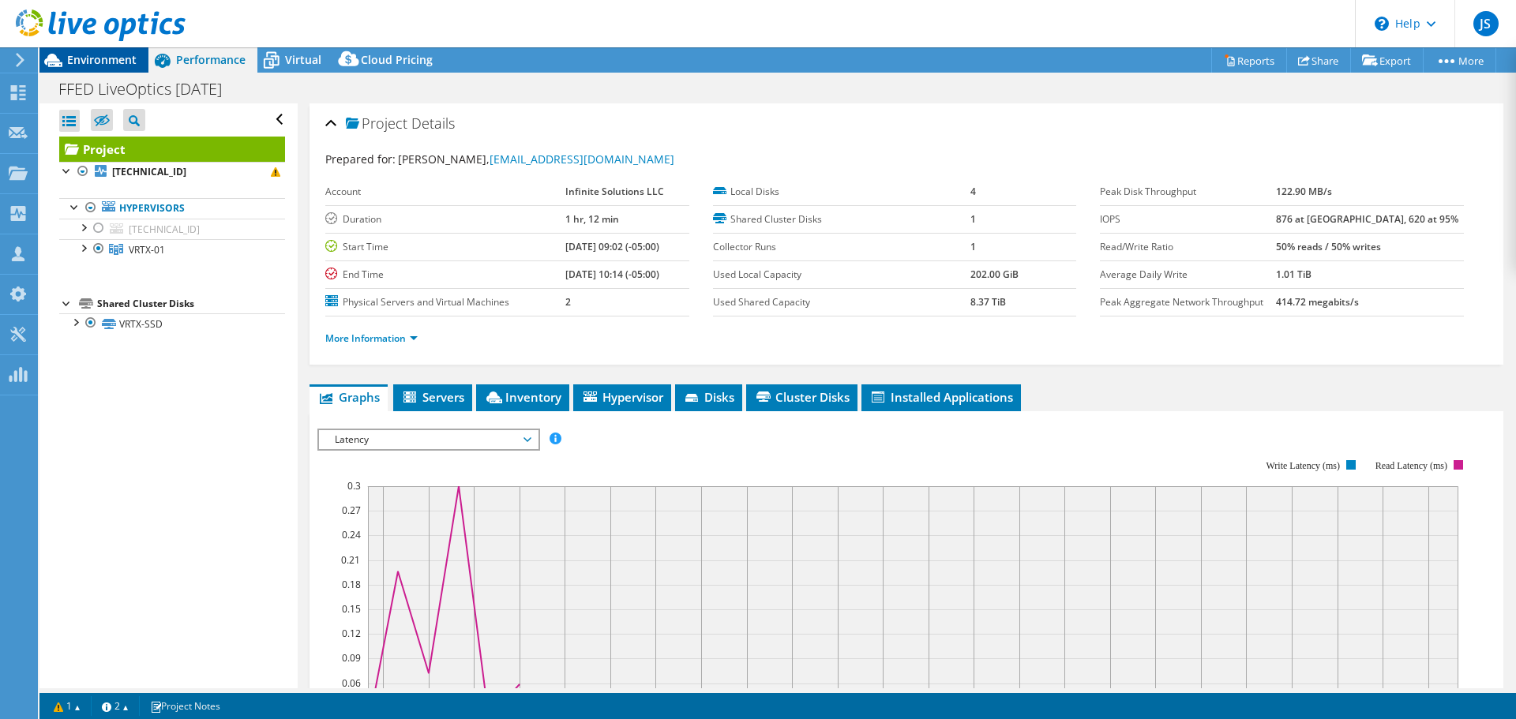
click at [122, 62] on span "Environment" at bounding box center [101, 59] width 69 height 15
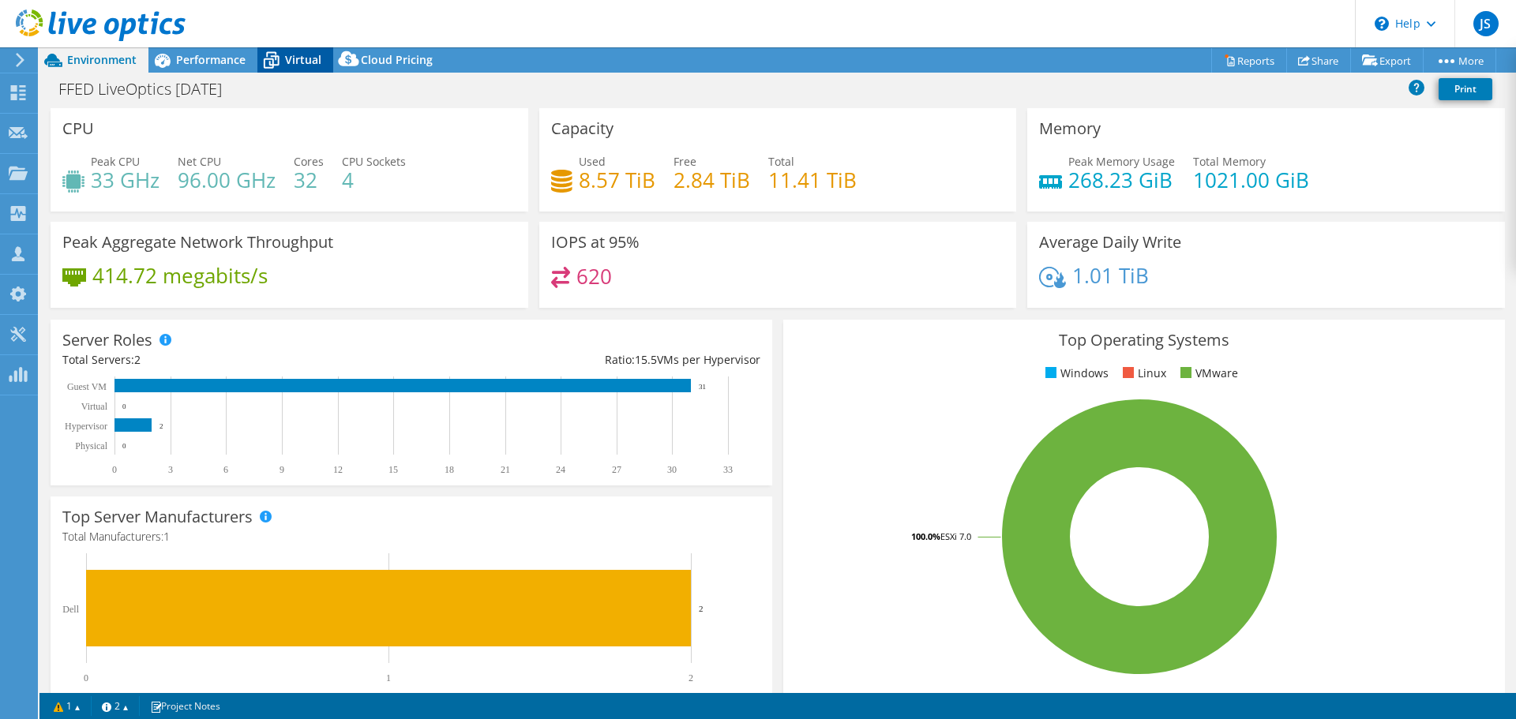
click at [286, 66] on span "Virtual" at bounding box center [303, 59] width 36 height 15
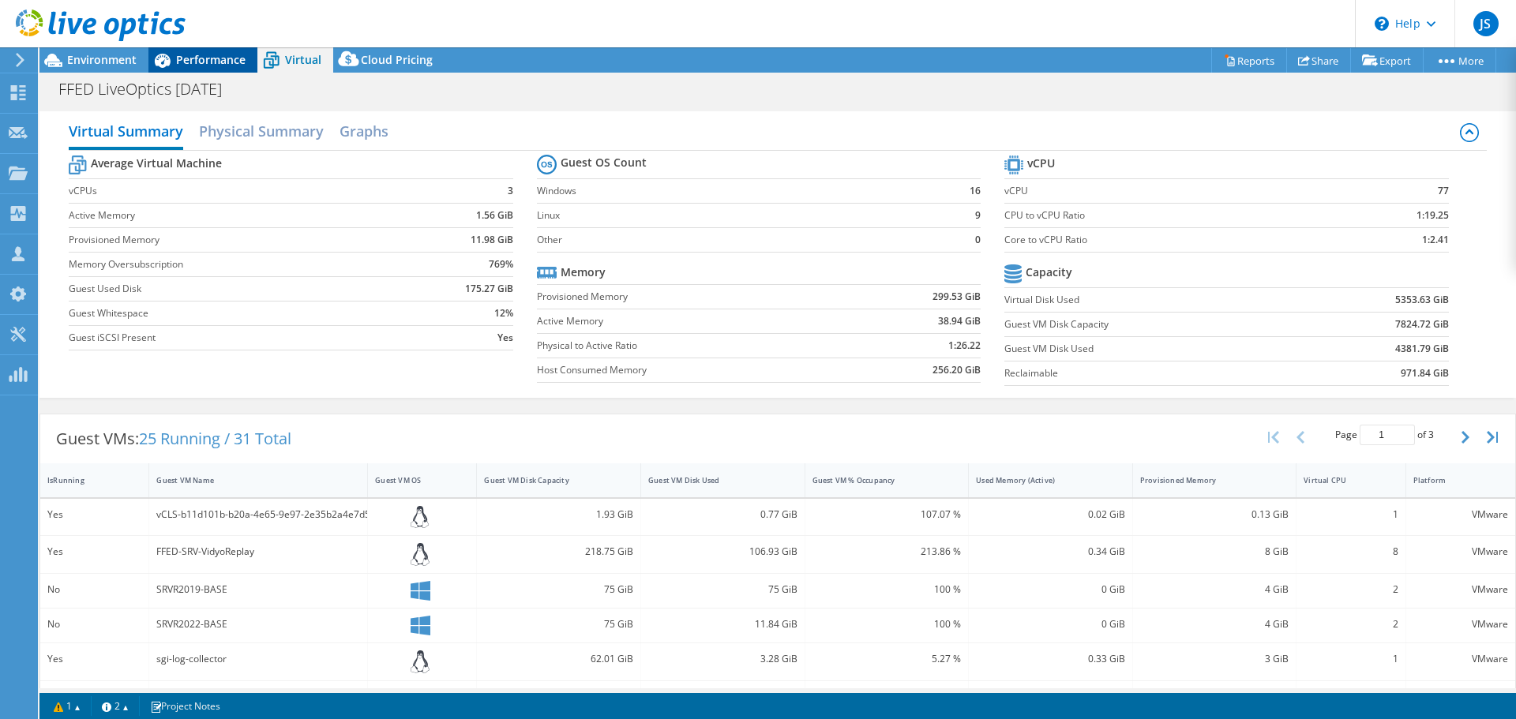
click at [223, 55] on span "Performance" at bounding box center [210, 59] width 69 height 15
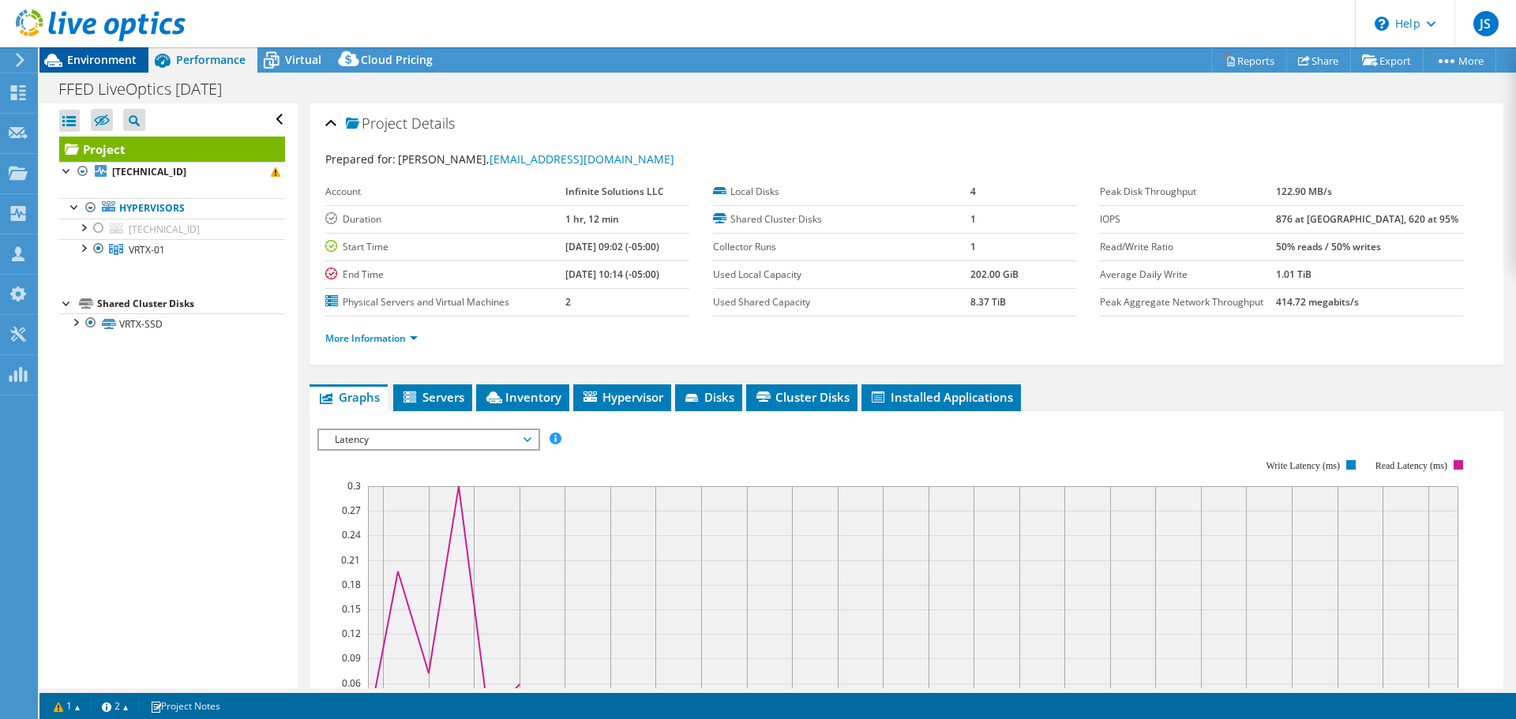
click at [116, 54] on span "Environment" at bounding box center [101, 59] width 69 height 15
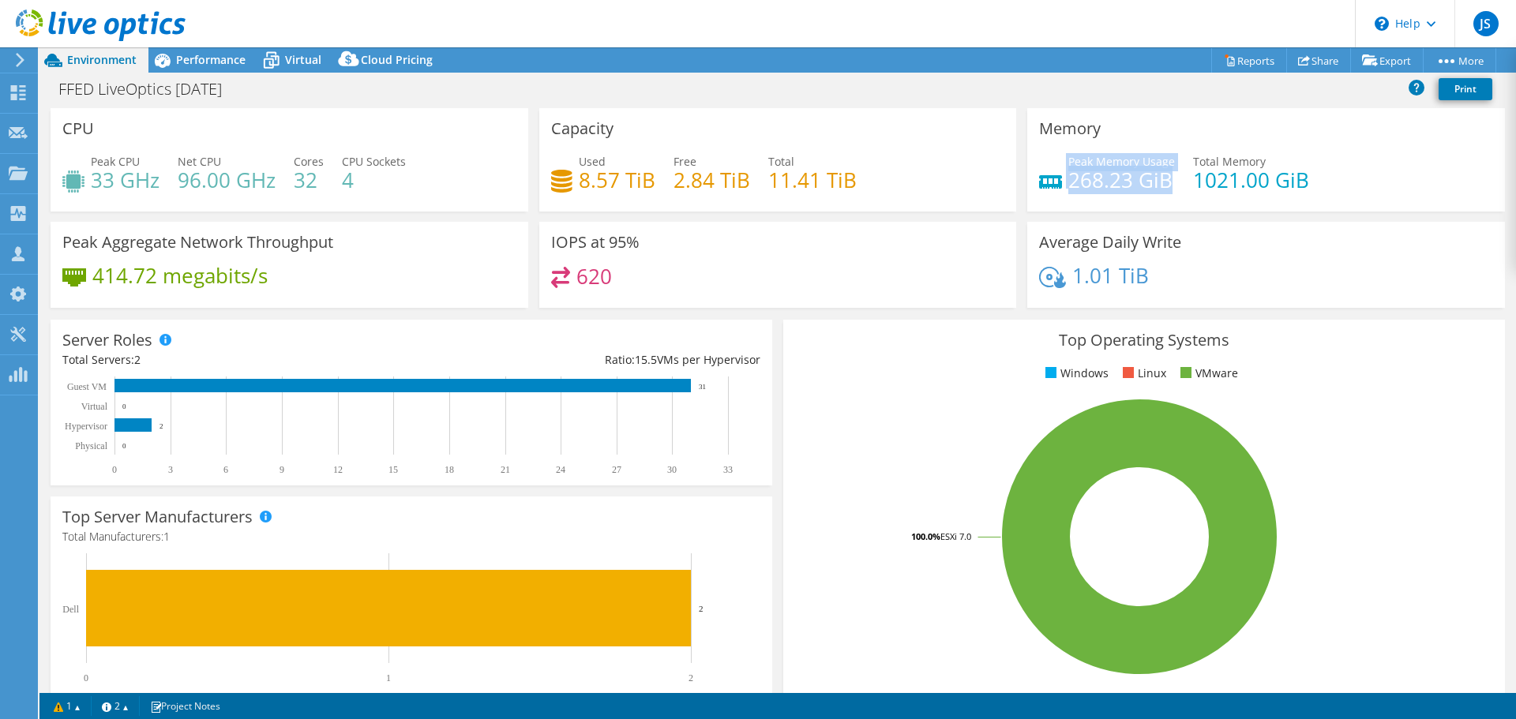
drag, startPoint x: 1164, startPoint y: 181, endPoint x: 1055, endPoint y: 178, distance: 109.8
click at [1055, 178] on div "Peak Memory Usage 268.23 GiB" at bounding box center [1107, 171] width 136 height 36
drag, startPoint x: 1148, startPoint y: 192, endPoint x: 1106, endPoint y: 193, distance: 41.8
click at [1148, 189] on h4 "268.23 GiB" at bounding box center [1121, 179] width 107 height 17
drag, startPoint x: 94, startPoint y: 180, endPoint x: 109, endPoint y: 179, distance: 15.0
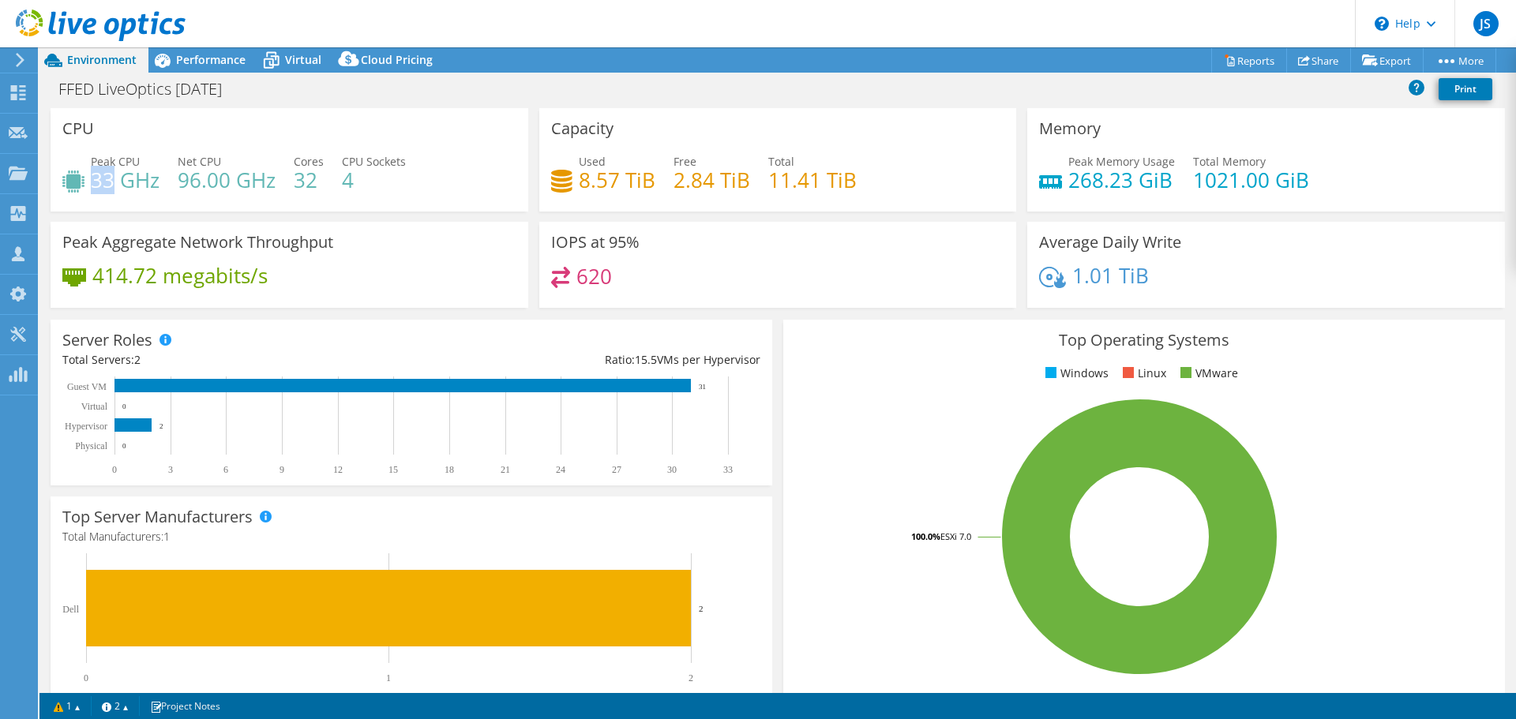
click at [109, 179] on h4 "33 GHz" at bounding box center [125, 179] width 69 height 17
click at [117, 181] on h4 "33 GHz" at bounding box center [125, 179] width 69 height 17
click at [179, 58] on span "Performance" at bounding box center [210, 59] width 69 height 15
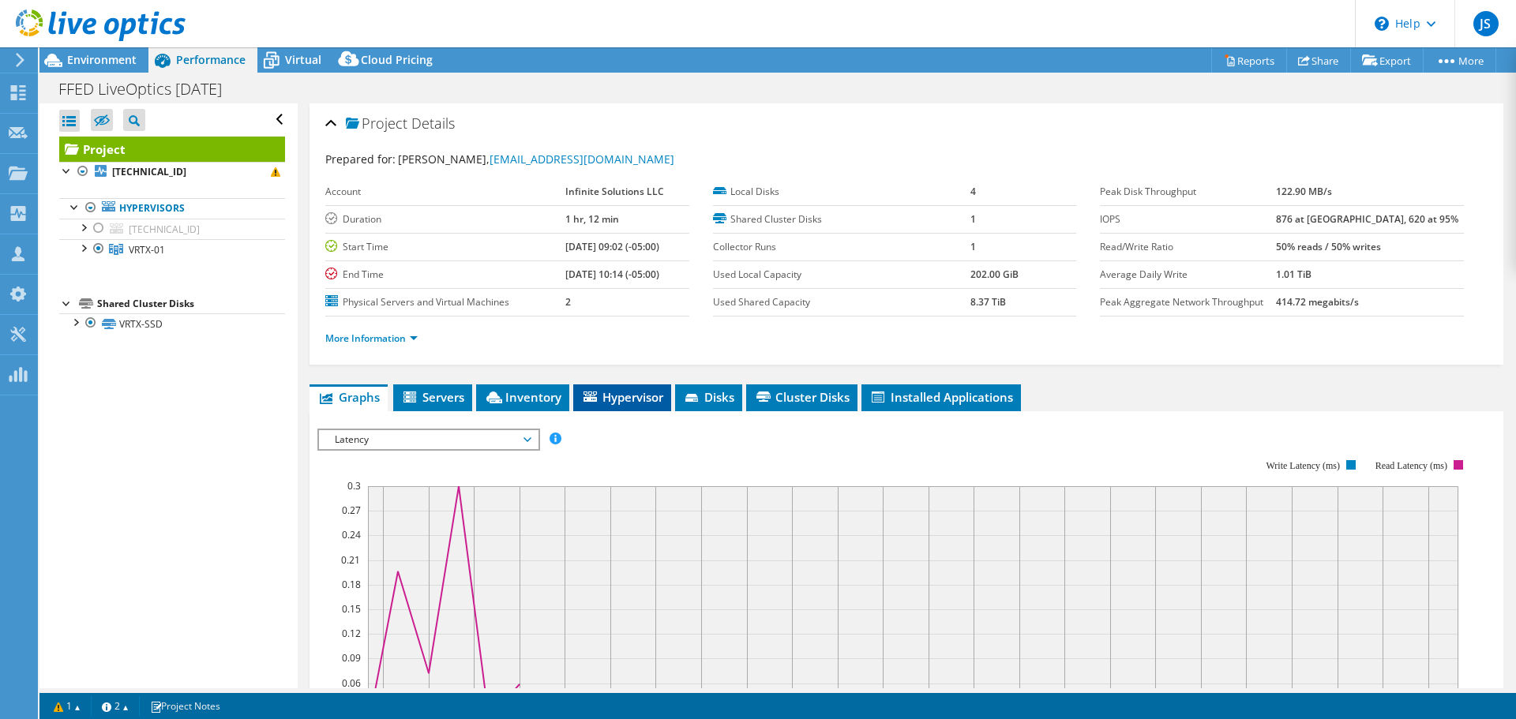
click at [635, 403] on span "Hypervisor" at bounding box center [622, 397] width 82 height 16
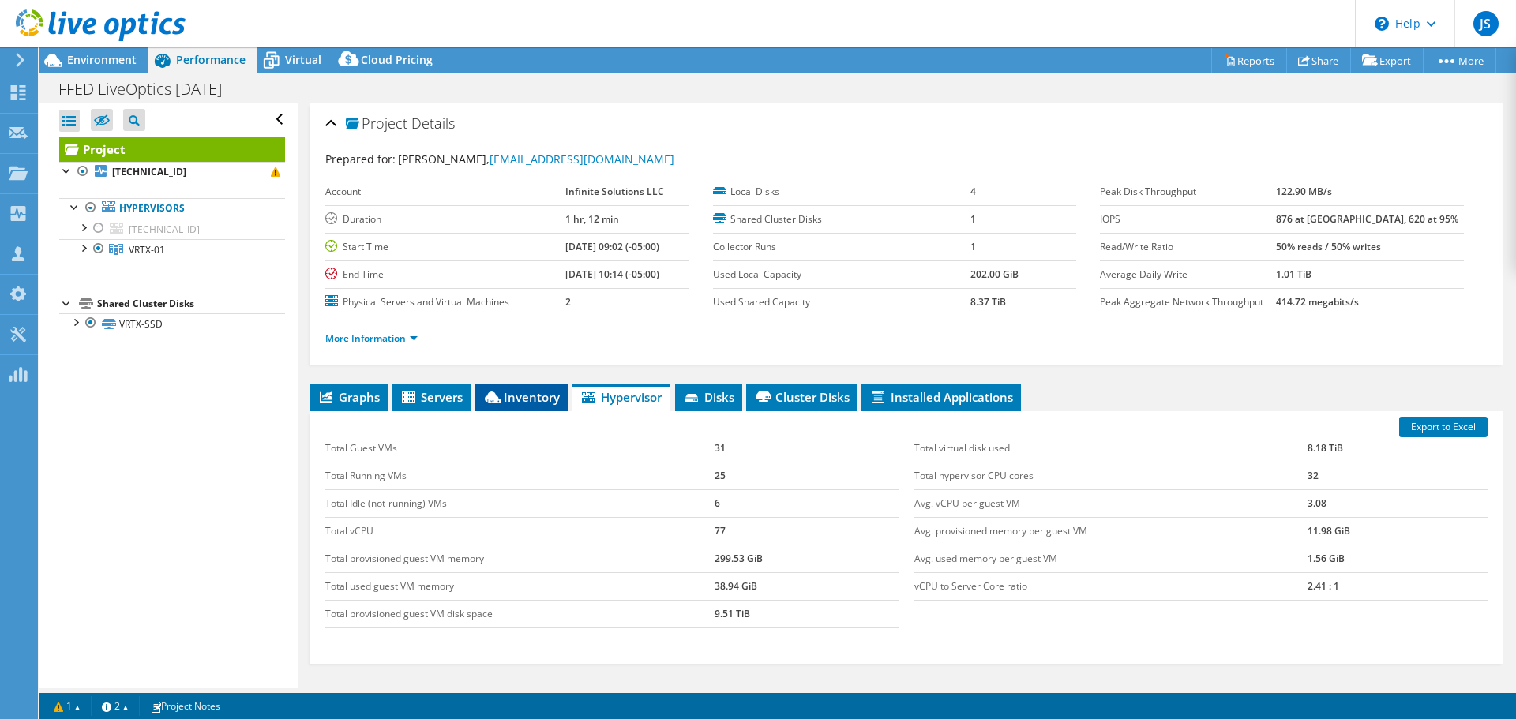
click at [511, 402] on span "Inventory" at bounding box center [520, 397] width 77 height 16
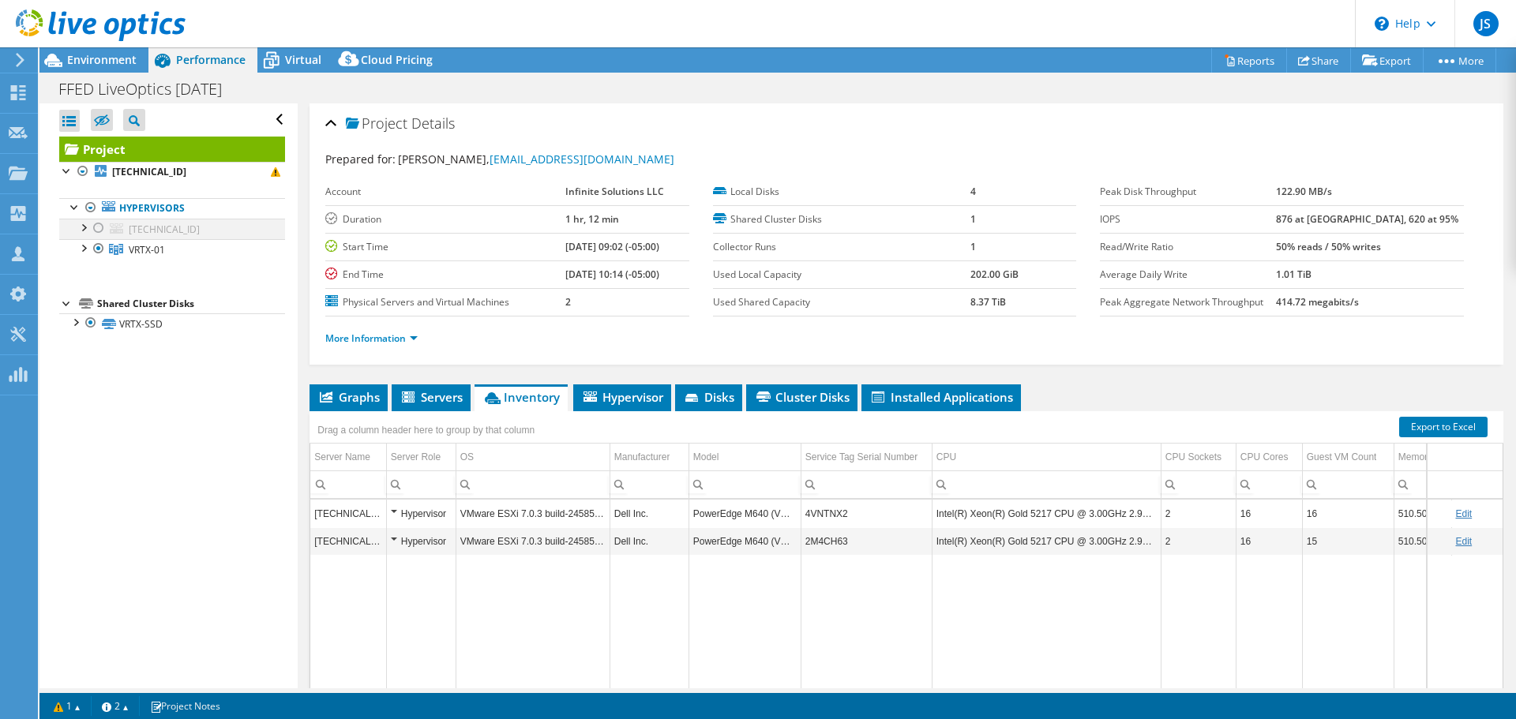
click at [99, 229] on div at bounding box center [99, 228] width 16 height 19
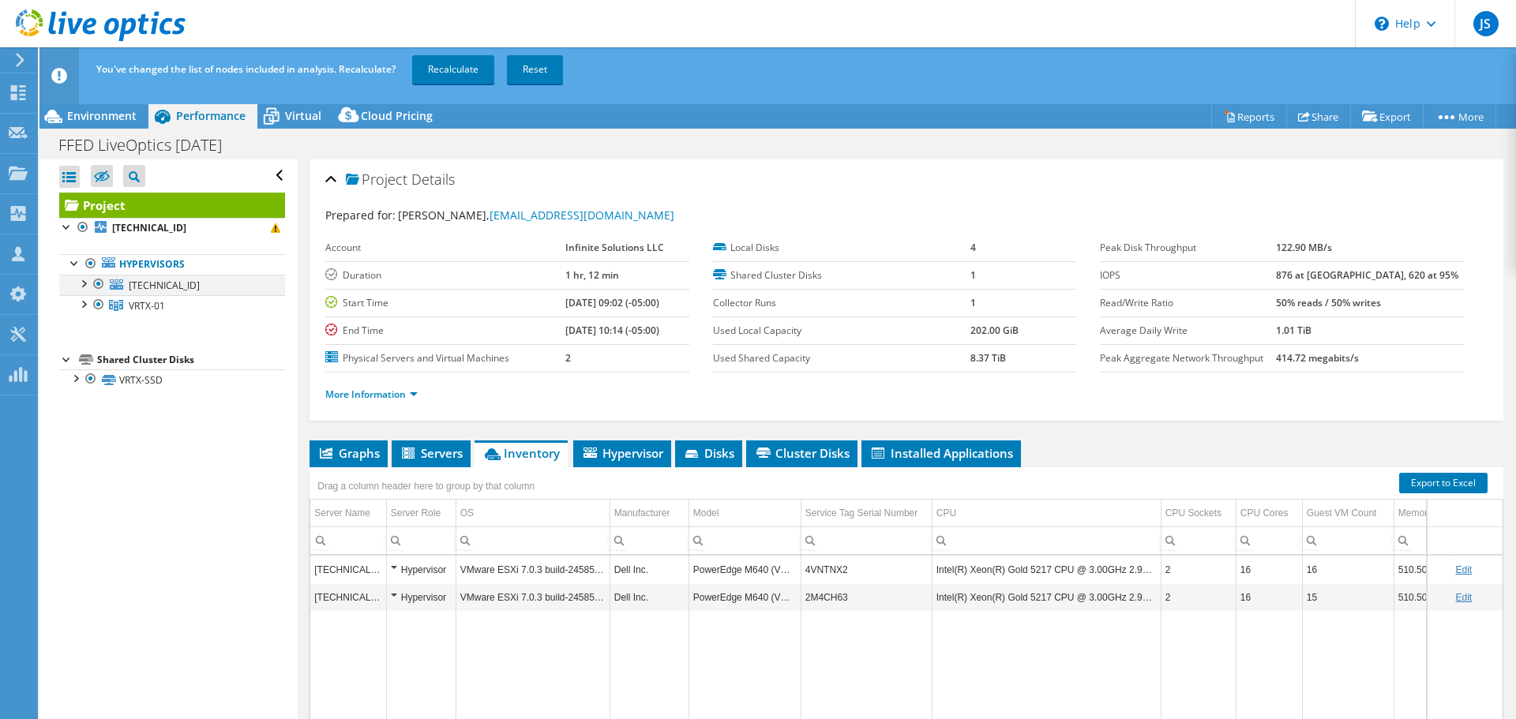
click at [96, 282] on div at bounding box center [99, 284] width 16 height 19
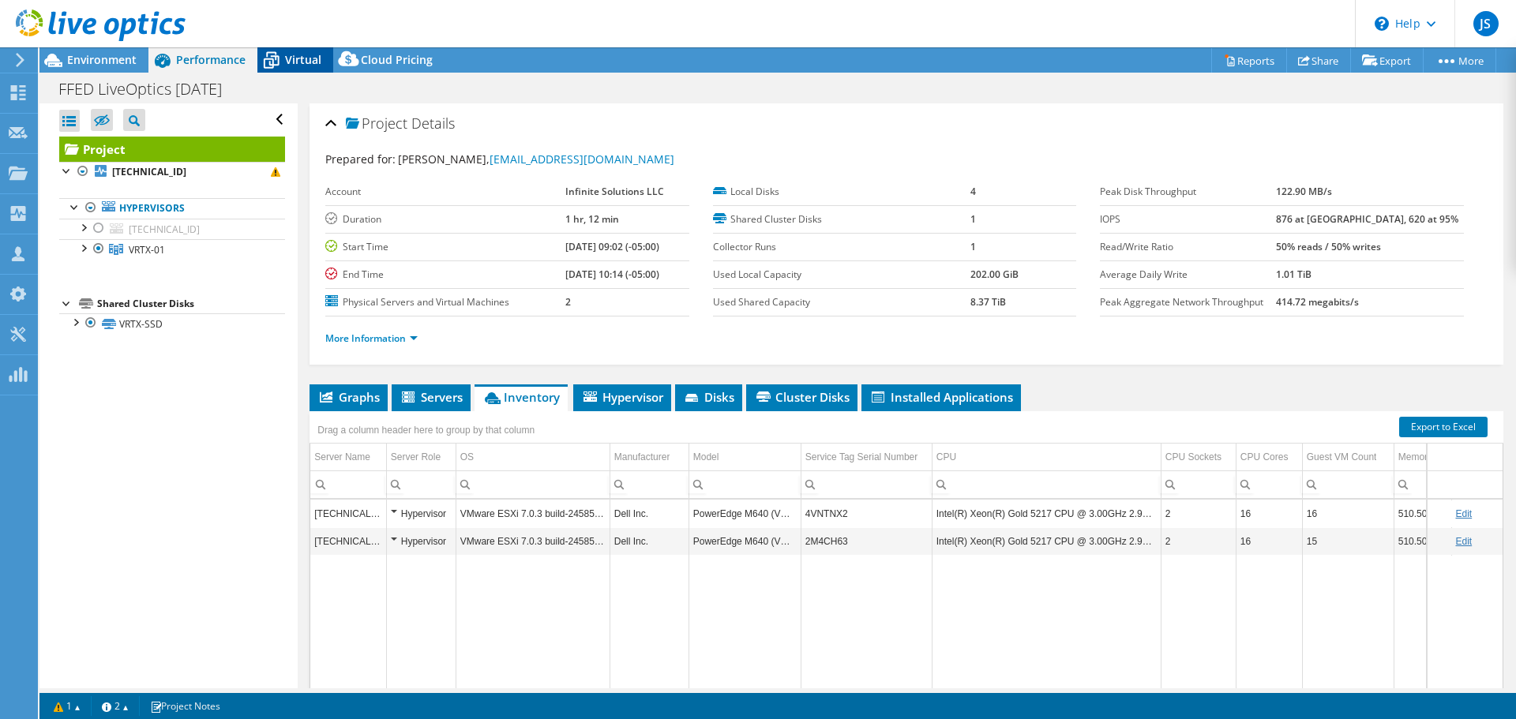
click at [302, 62] on span "Virtual" at bounding box center [303, 59] width 36 height 15
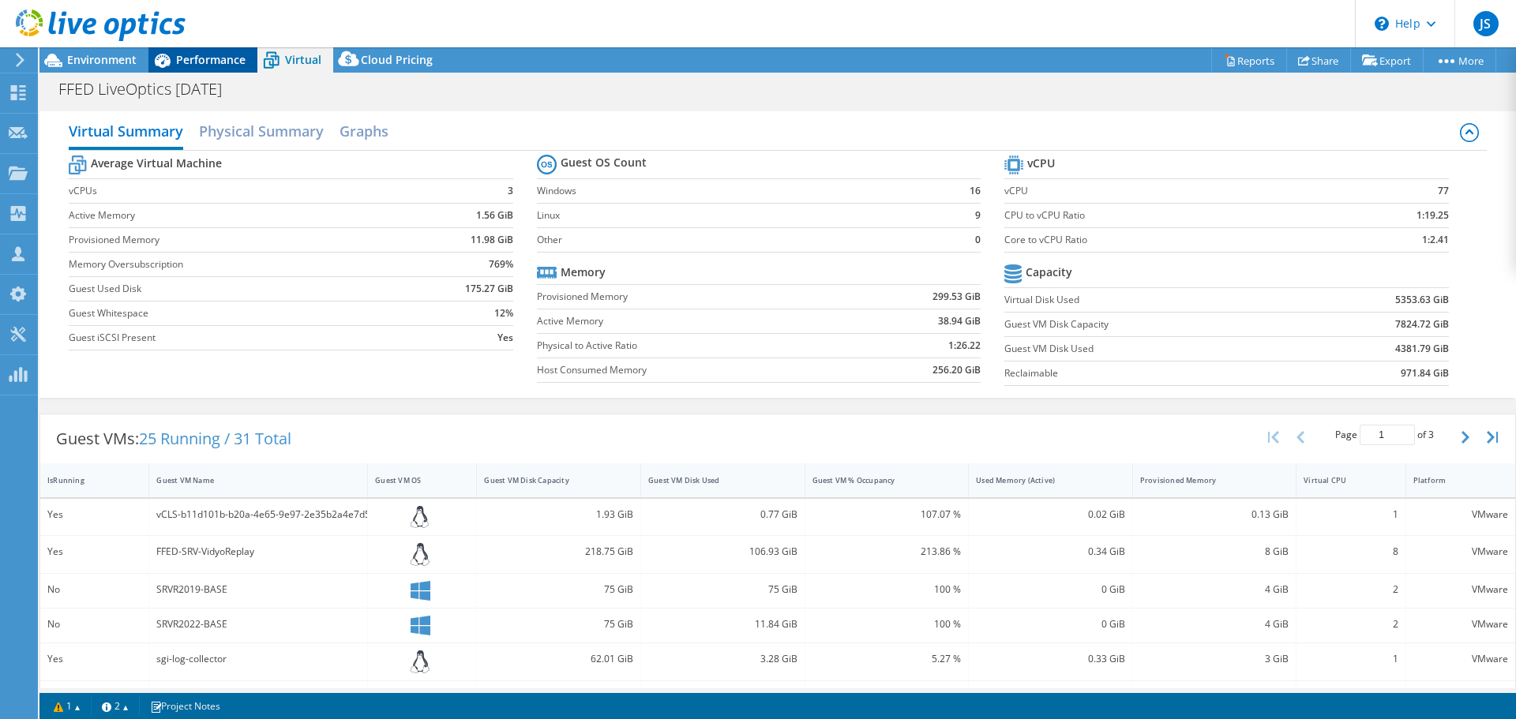
click at [196, 55] on span "Performance" at bounding box center [210, 59] width 69 height 15
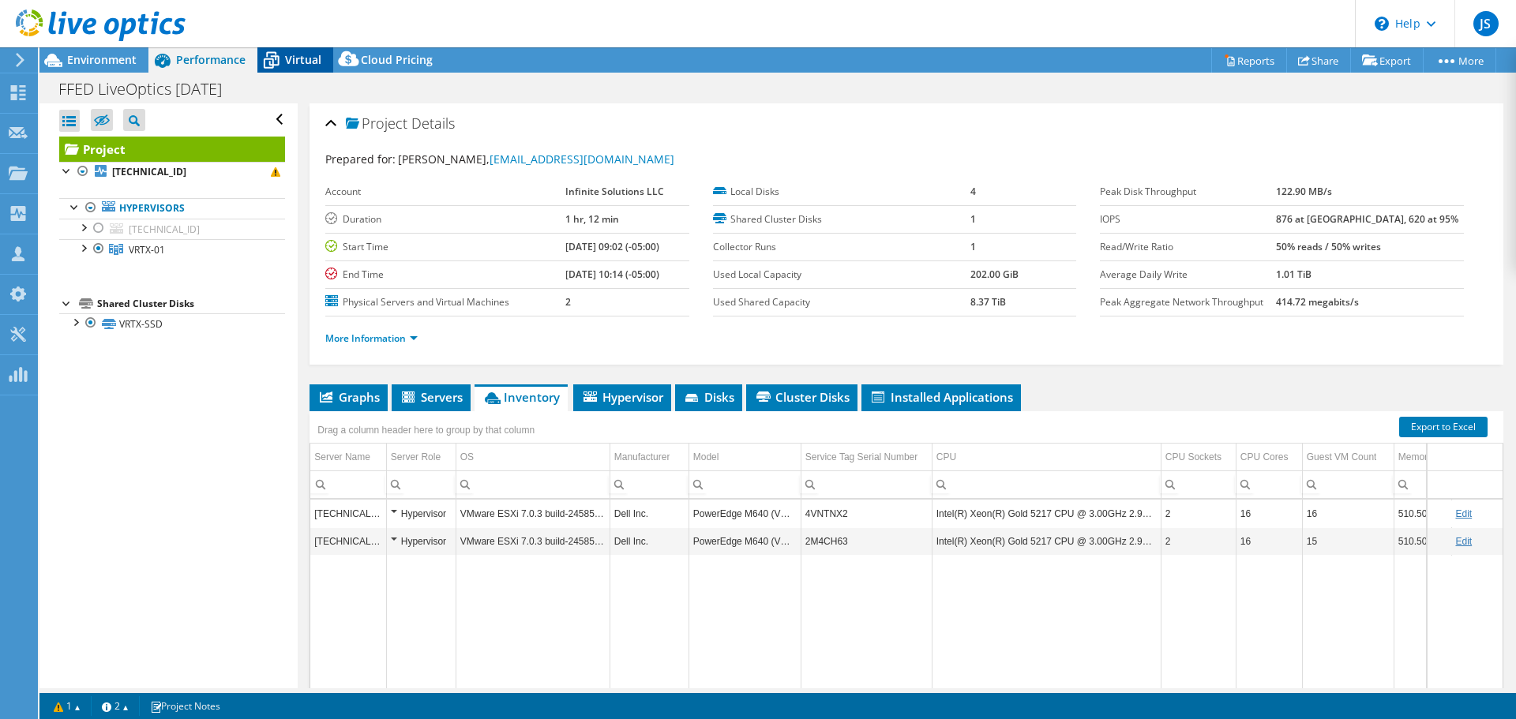
click at [302, 64] on span "Virtual" at bounding box center [303, 59] width 36 height 15
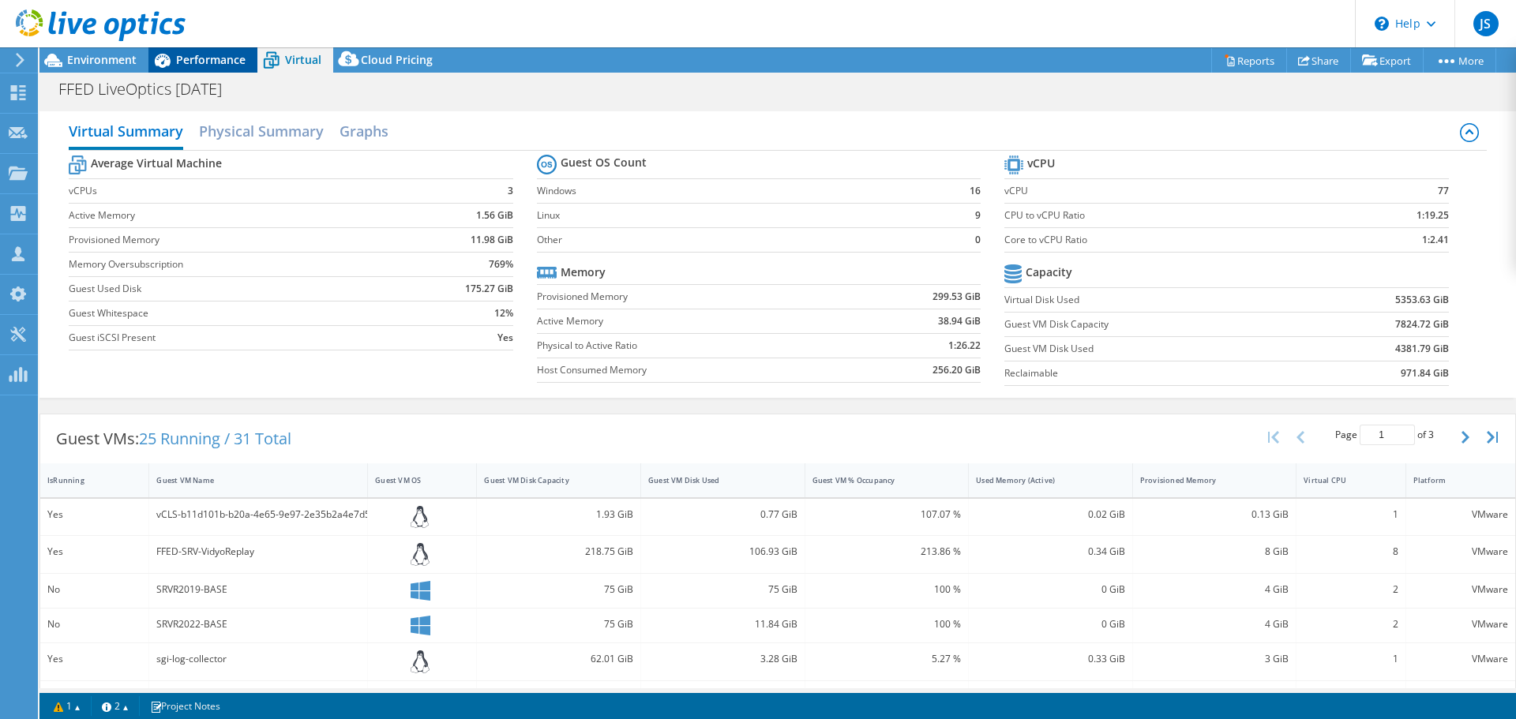
click at [172, 55] on icon at bounding box center [162, 61] width 28 height 28
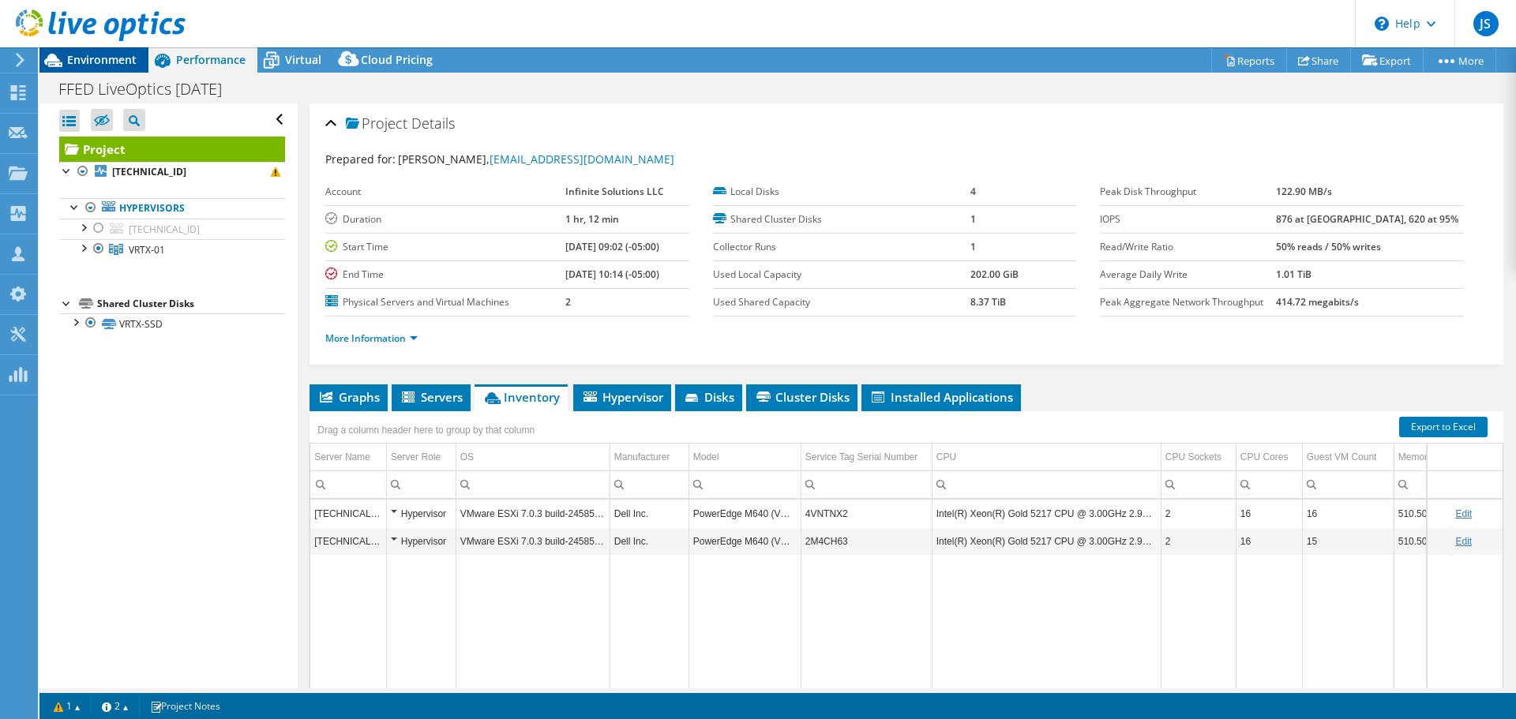
click at [118, 66] on span "Environment" at bounding box center [101, 59] width 69 height 15
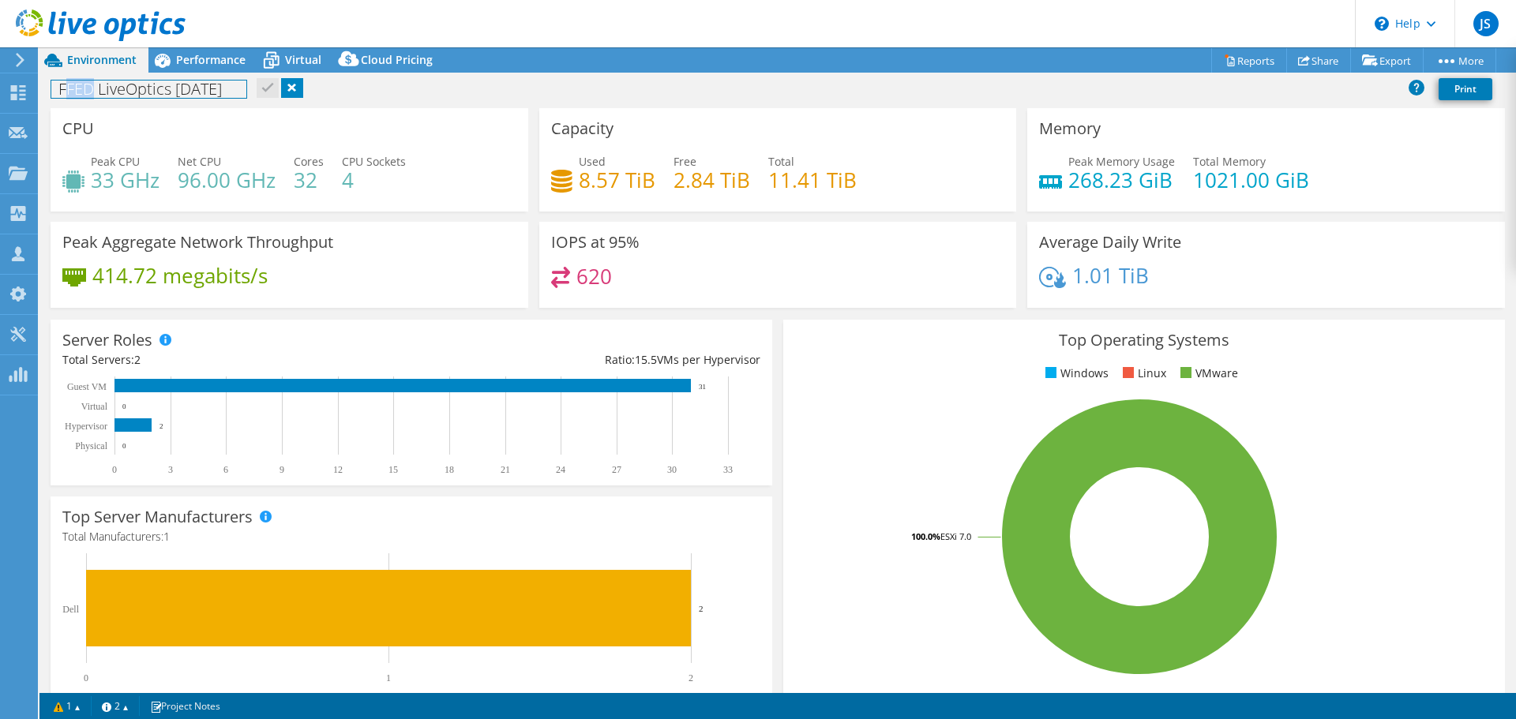
drag, startPoint x: 66, startPoint y: 93, endPoint x: 89, endPoint y: 93, distance: 22.9
click at [89, 93] on h1 "FFED LiveOptics July25" at bounding box center [148, 89] width 195 height 17
click at [90, 106] on div "FFED LiveOptics July25 Print" at bounding box center [777, 91] width 1476 height 34
click at [193, 62] on span "Performance" at bounding box center [210, 59] width 69 height 15
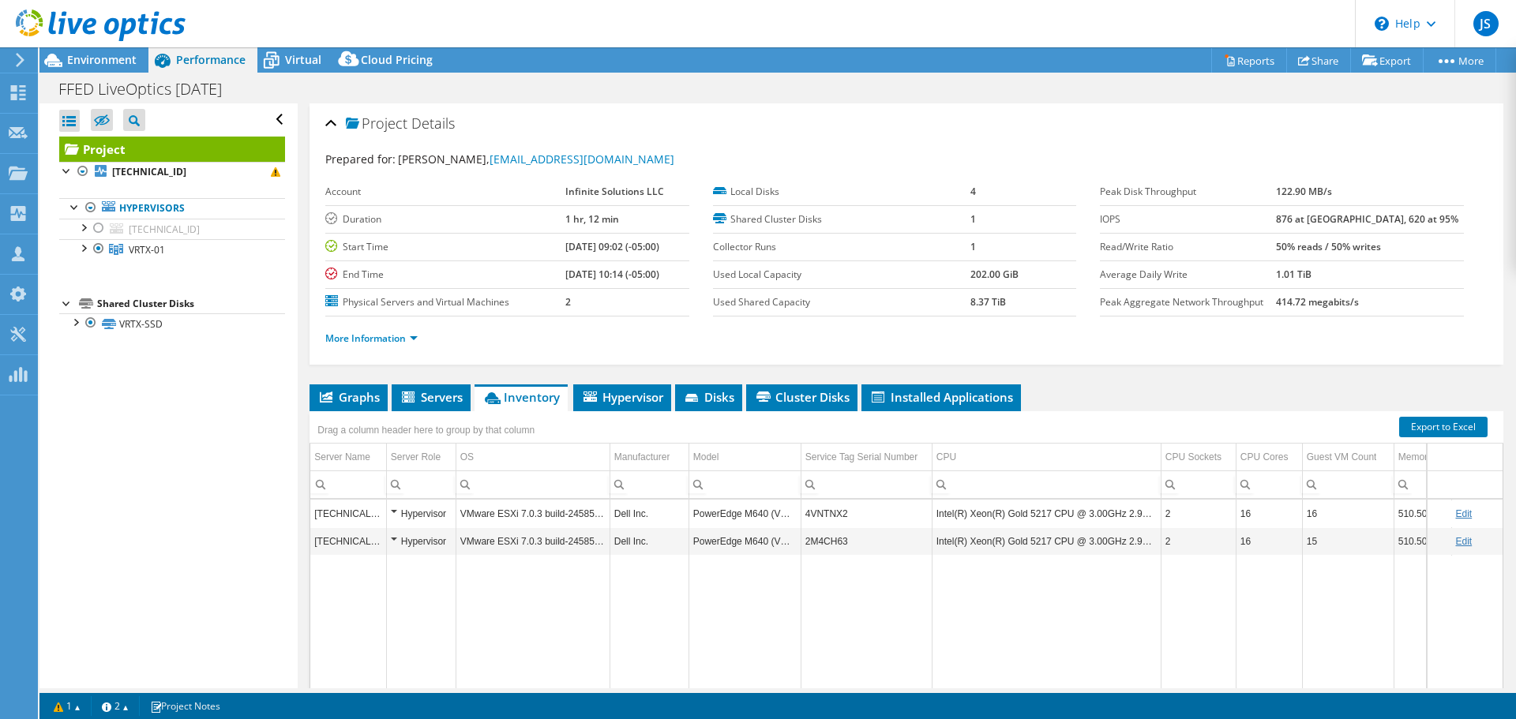
click at [1120, 563] on td "Data grid" at bounding box center [1046, 650] width 229 height 190
click at [95, 66] on span "Environment" at bounding box center [101, 59] width 69 height 15
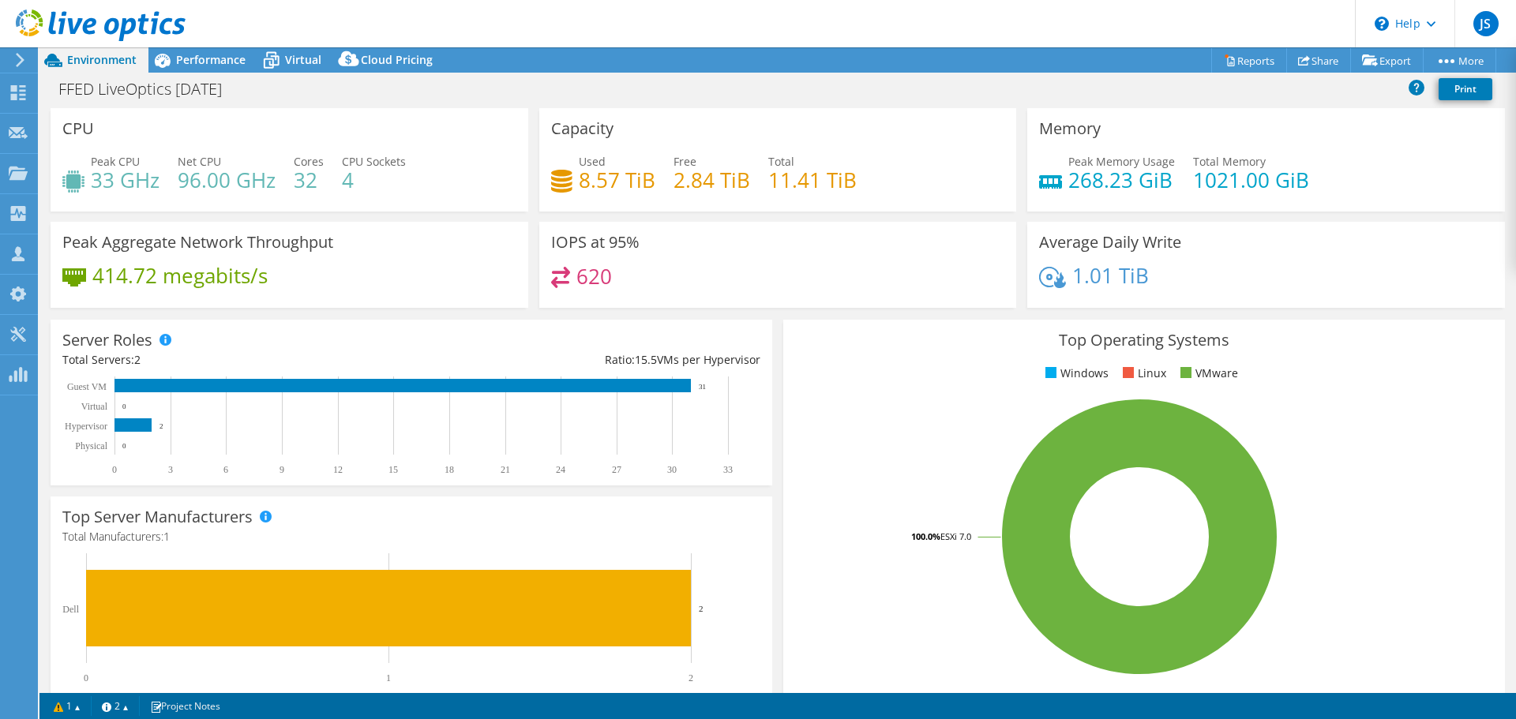
click at [807, 290] on div "620" at bounding box center [778, 284] width 454 height 34
